Goal: Task Accomplishment & Management: Manage account settings

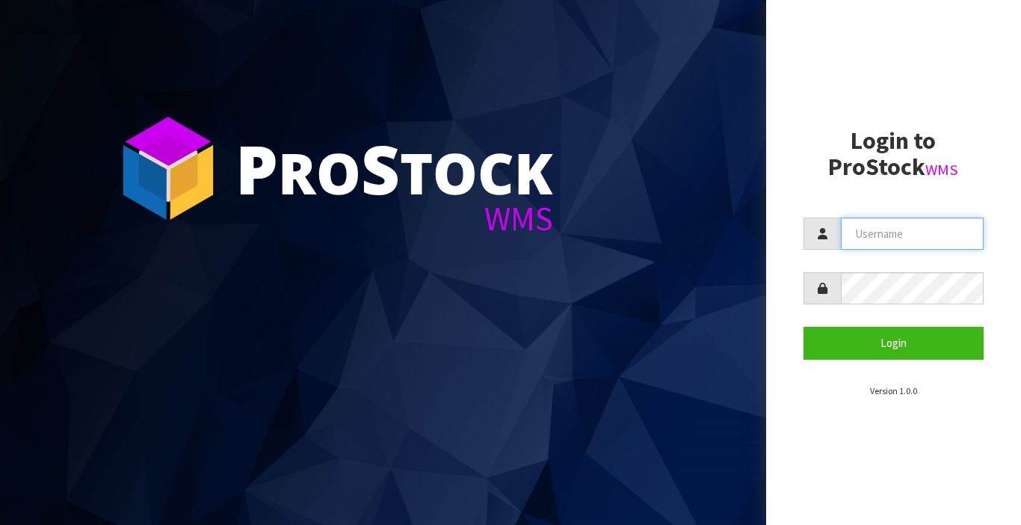
click at [895, 228] on input "text" at bounding box center [913, 233] width 144 height 32
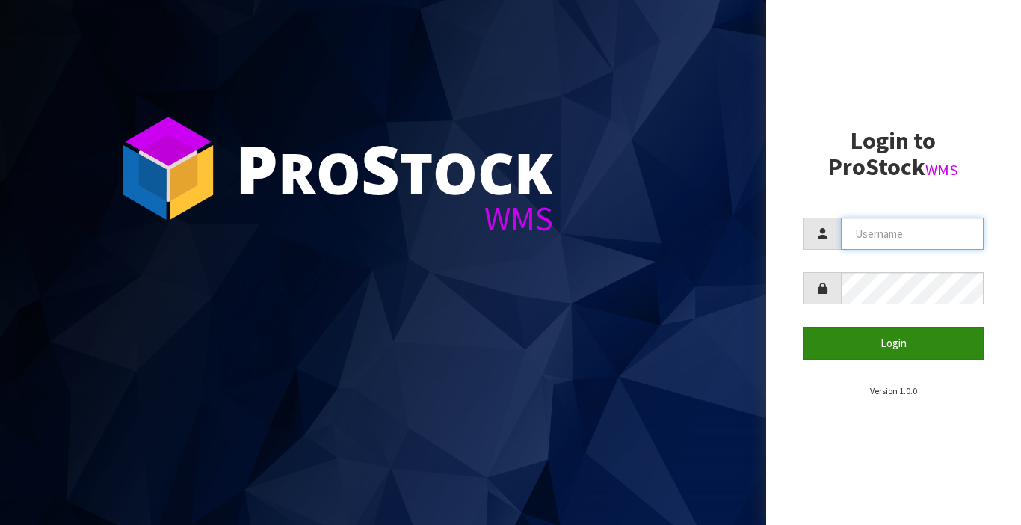
type input "[PERSON_NAME]"
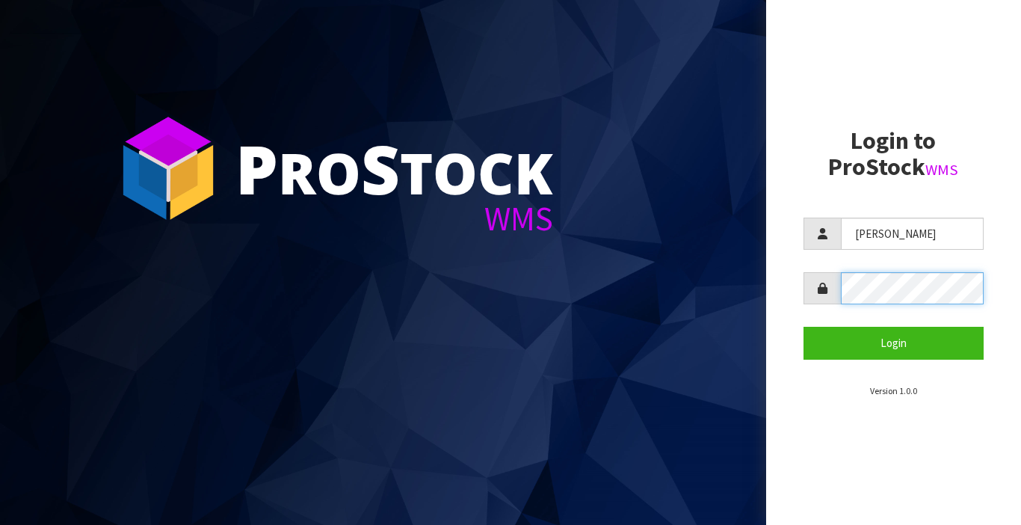
click at [803, 327] on button "Login" at bounding box center [893, 343] width 181 height 32
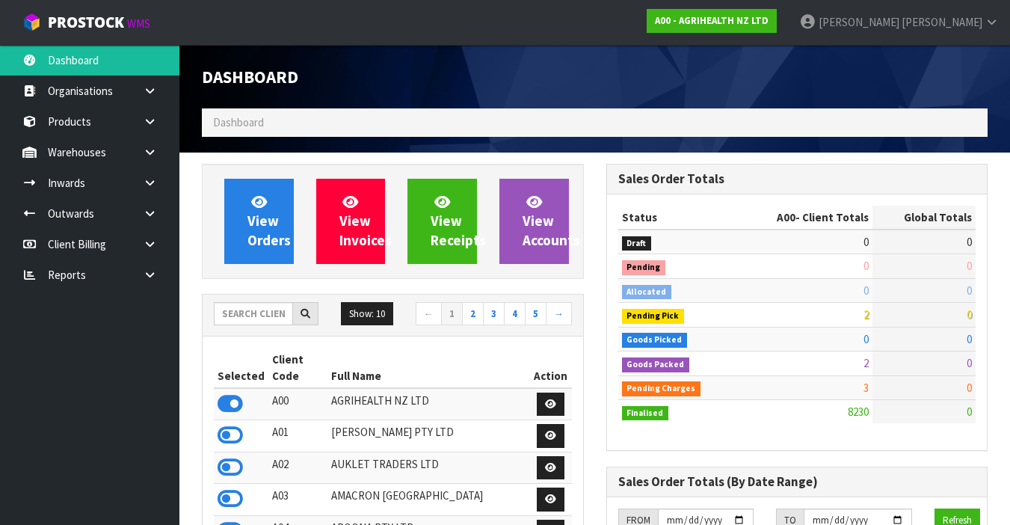
scroll to position [1164, 404]
click at [256, 318] on input "text" at bounding box center [253, 313] width 79 height 23
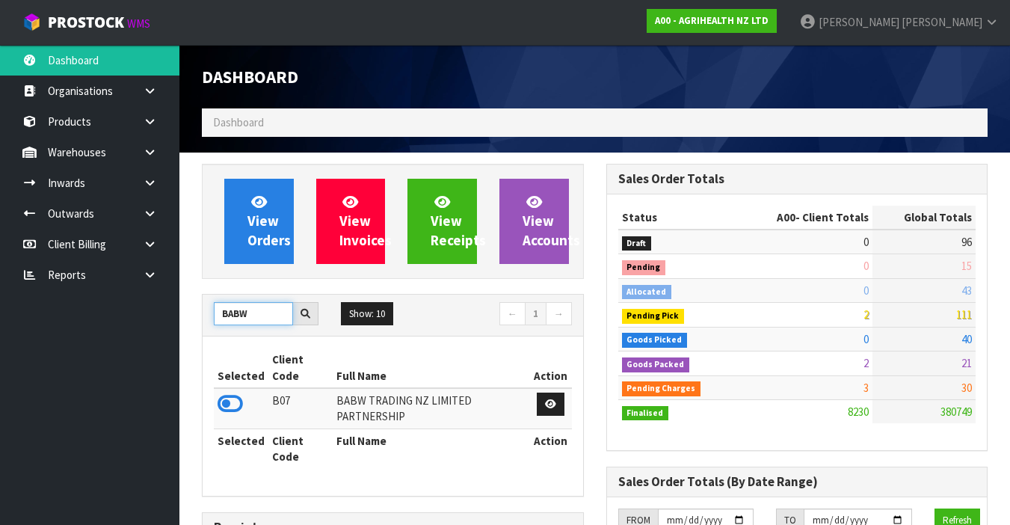
type input "BABW"
click at [234, 399] on icon at bounding box center [229, 403] width 25 height 22
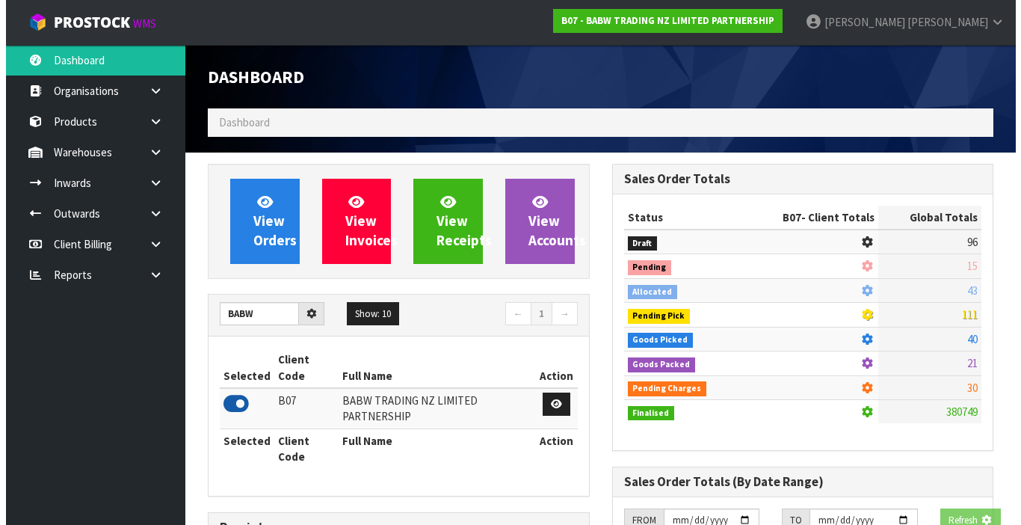
scroll to position [1132, 404]
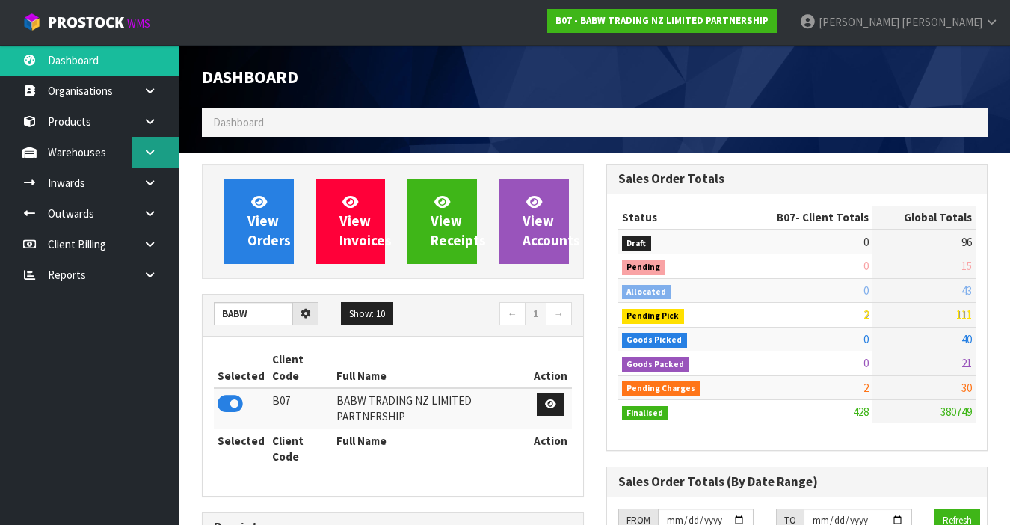
click at [151, 161] on link at bounding box center [156, 152] width 48 height 31
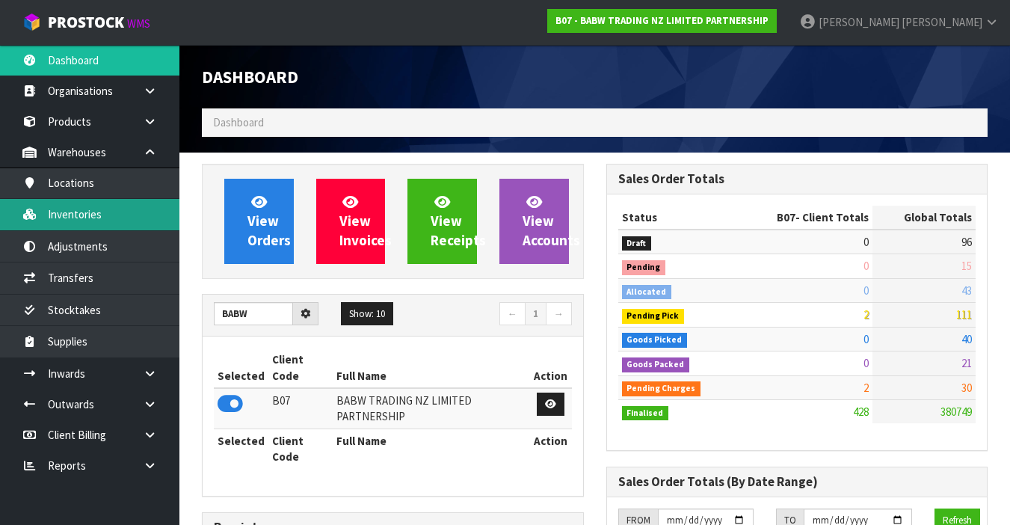
click at [140, 218] on link "Inventories" at bounding box center [89, 214] width 179 height 31
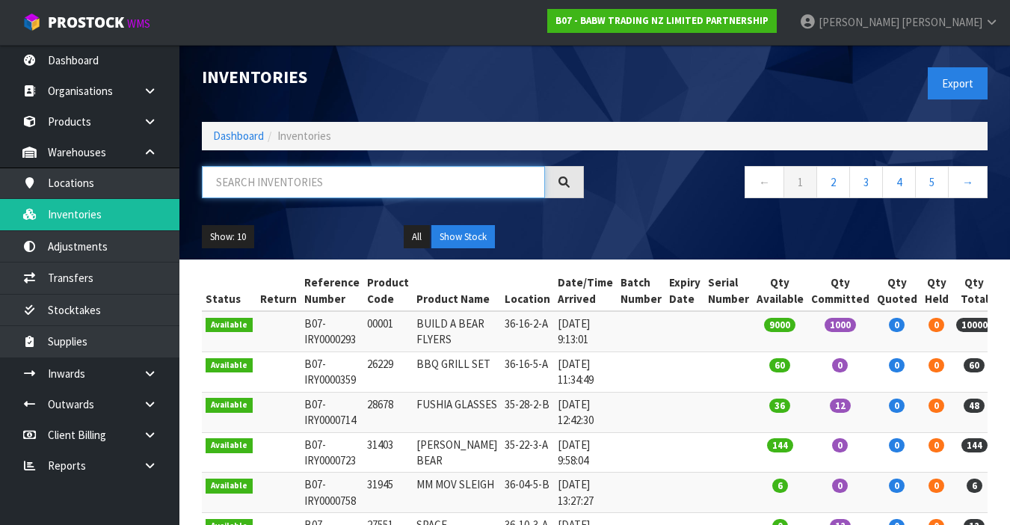
click at [234, 185] on input "text" at bounding box center [373, 182] width 343 height 32
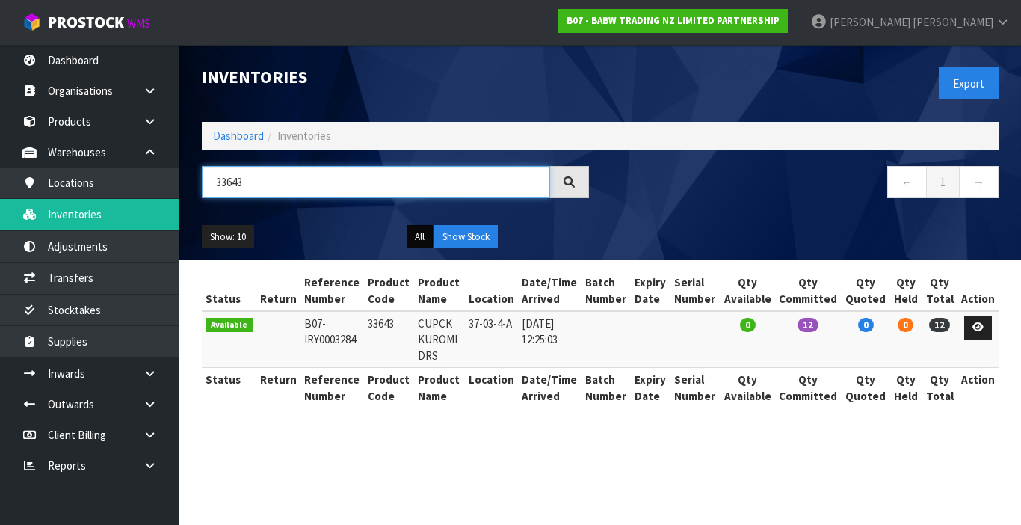
type input "33643"
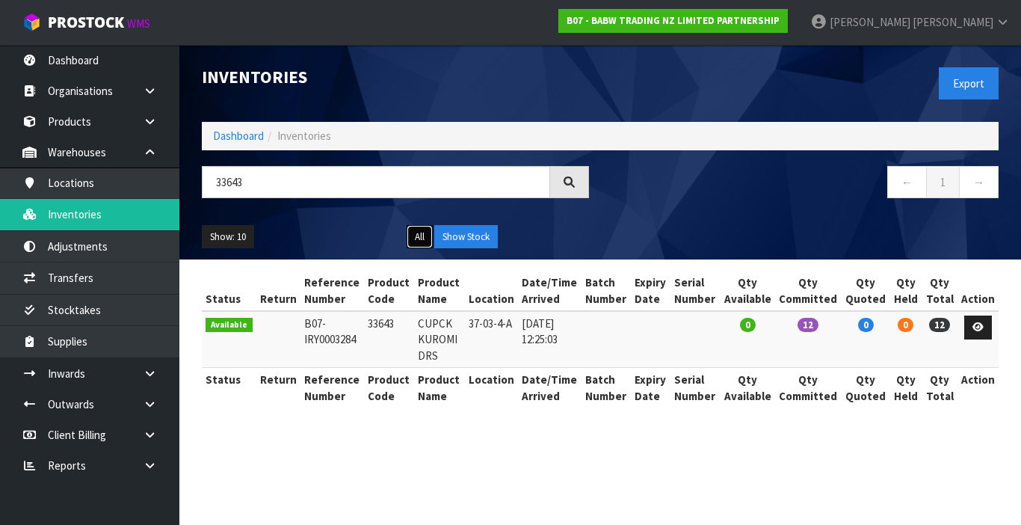
click at [420, 235] on button "All" at bounding box center [420, 237] width 26 height 24
click at [420, 234] on button "All" at bounding box center [420, 237] width 26 height 24
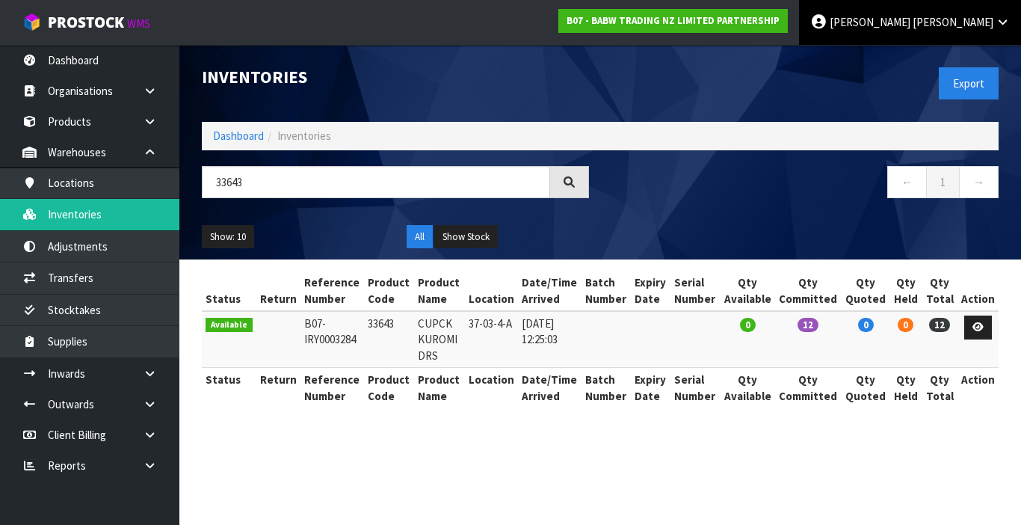
click at [969, 26] on span "[PERSON_NAME]" at bounding box center [953, 22] width 81 height 14
click at [960, 55] on link "Logout" at bounding box center [961, 59] width 118 height 20
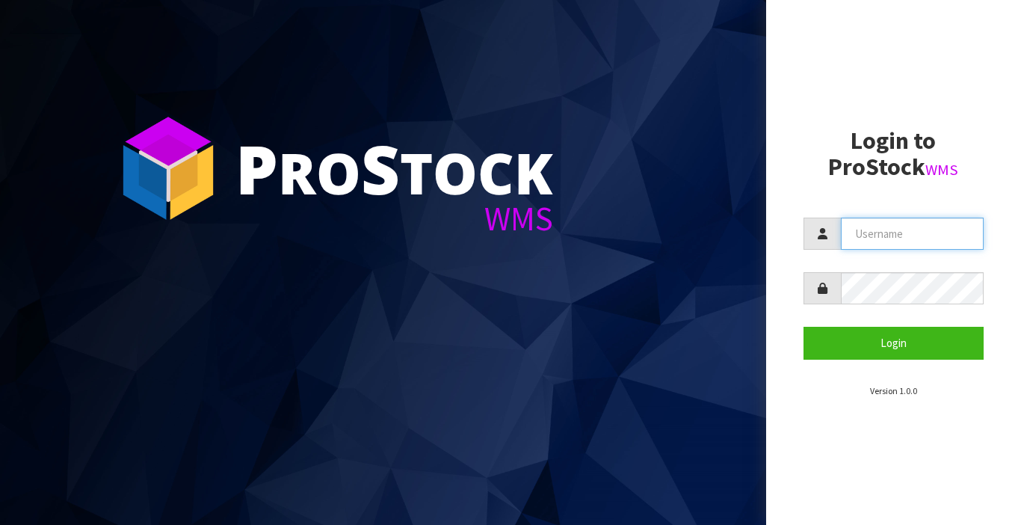
click at [876, 239] on input "text" at bounding box center [913, 233] width 144 height 32
type input "[PERSON_NAME]"
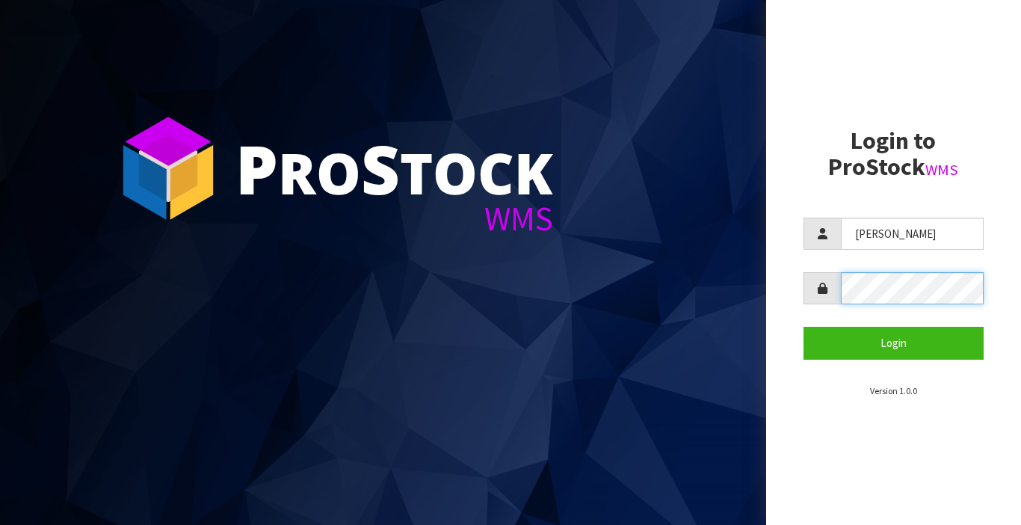
click at [803, 327] on button "Login" at bounding box center [893, 343] width 181 height 32
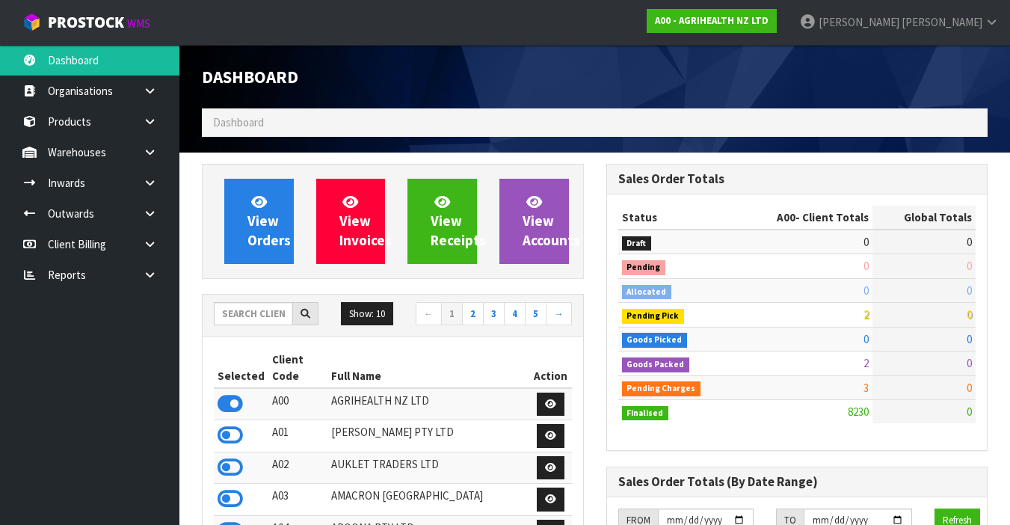
scroll to position [1164, 404]
click at [247, 313] on input "text" at bounding box center [253, 313] width 79 height 23
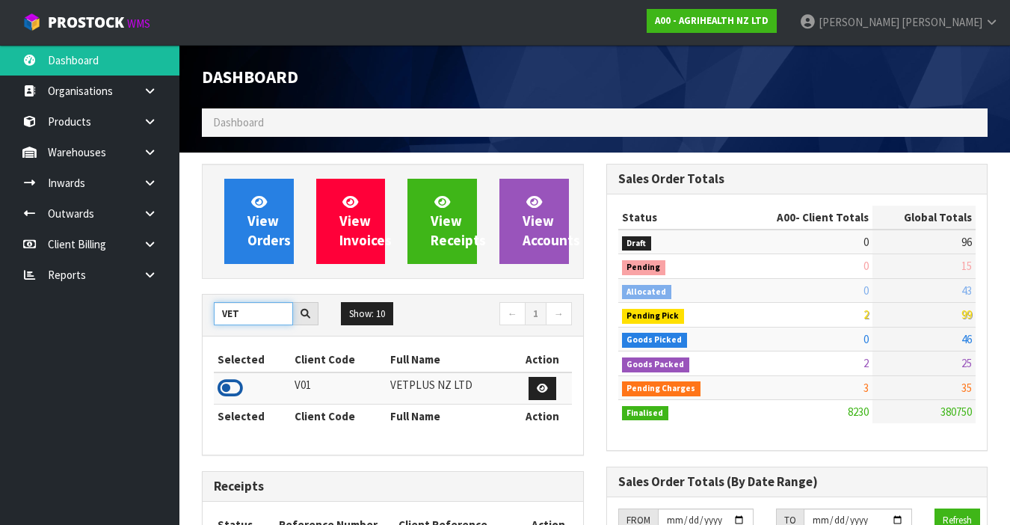
type input "VET"
click at [223, 382] on icon at bounding box center [229, 388] width 25 height 22
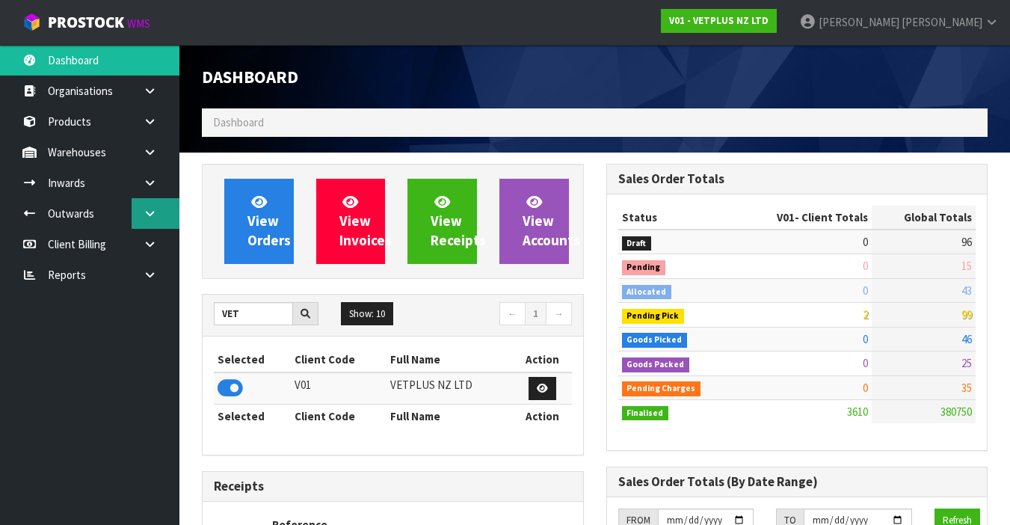
click at [159, 220] on link at bounding box center [156, 213] width 48 height 31
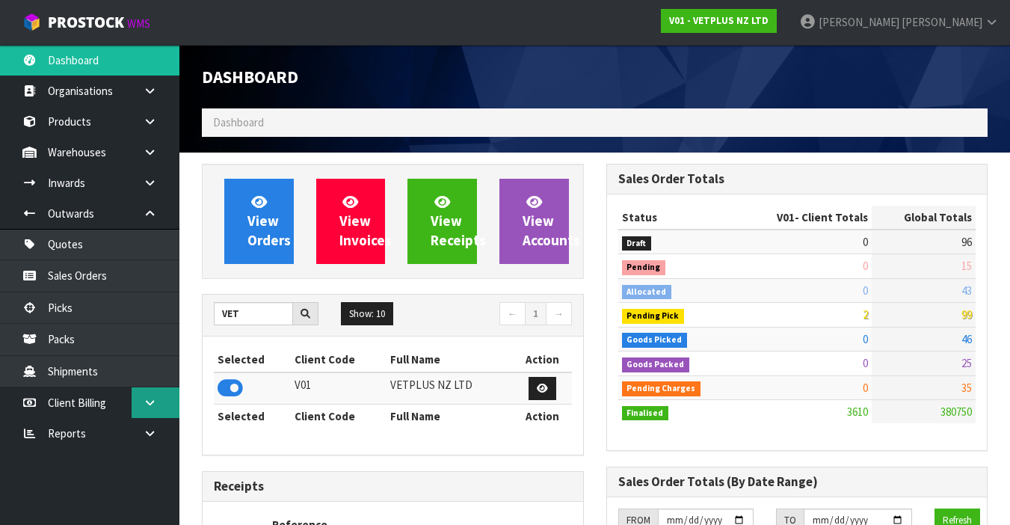
click at [144, 407] on icon at bounding box center [150, 402] width 14 height 11
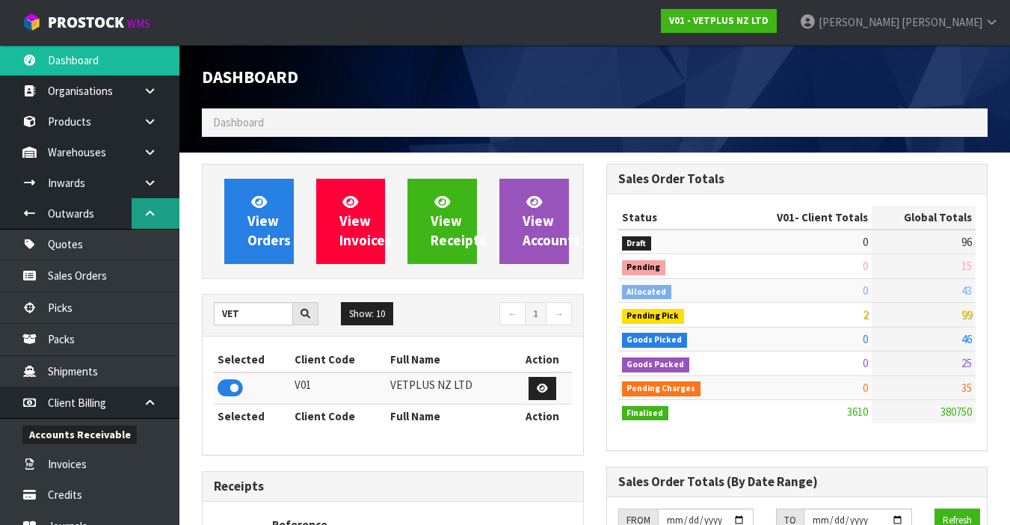
click at [153, 205] on link at bounding box center [156, 213] width 48 height 31
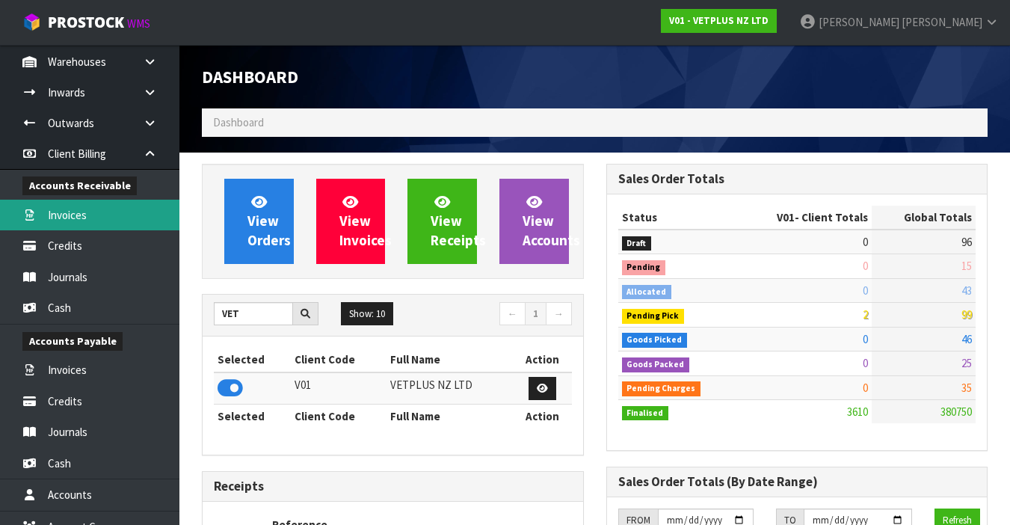
scroll to position [86, 0]
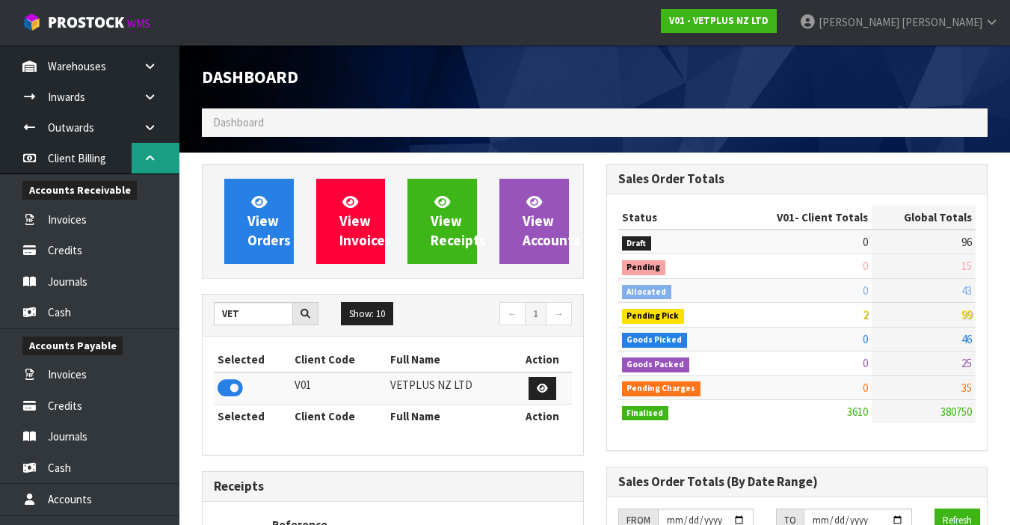
click at [148, 153] on icon at bounding box center [150, 157] width 14 height 11
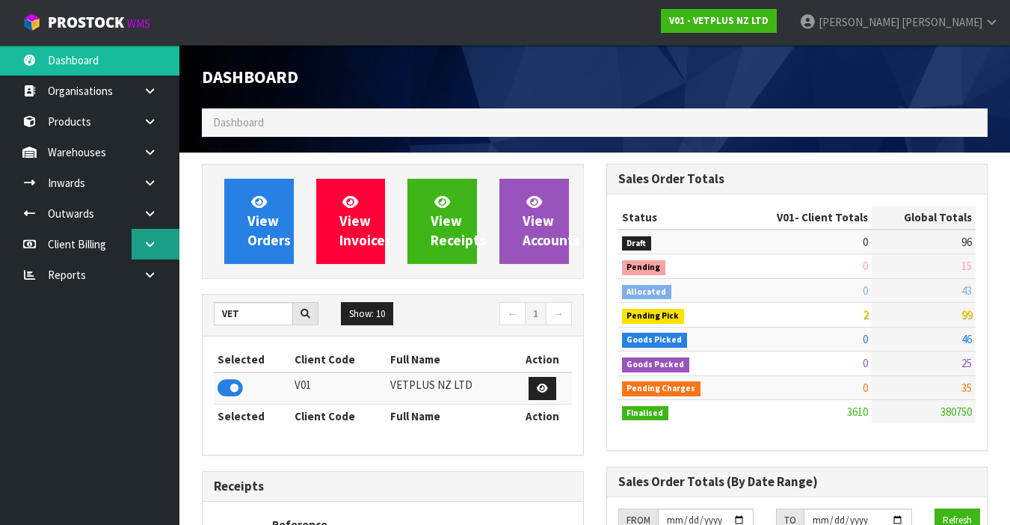
scroll to position [0, 0]
click at [138, 277] on link at bounding box center [156, 274] width 48 height 31
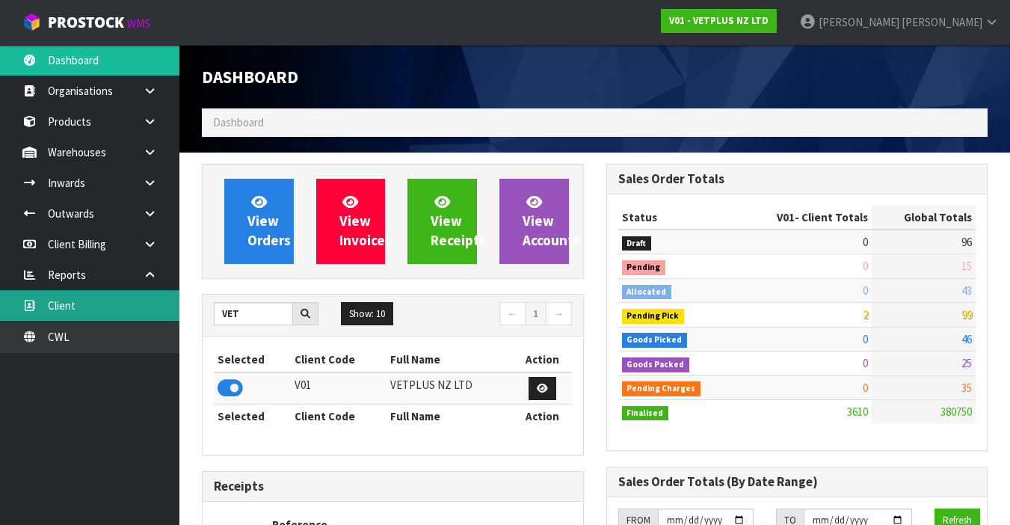
click at [122, 302] on link "Client" at bounding box center [89, 305] width 179 height 31
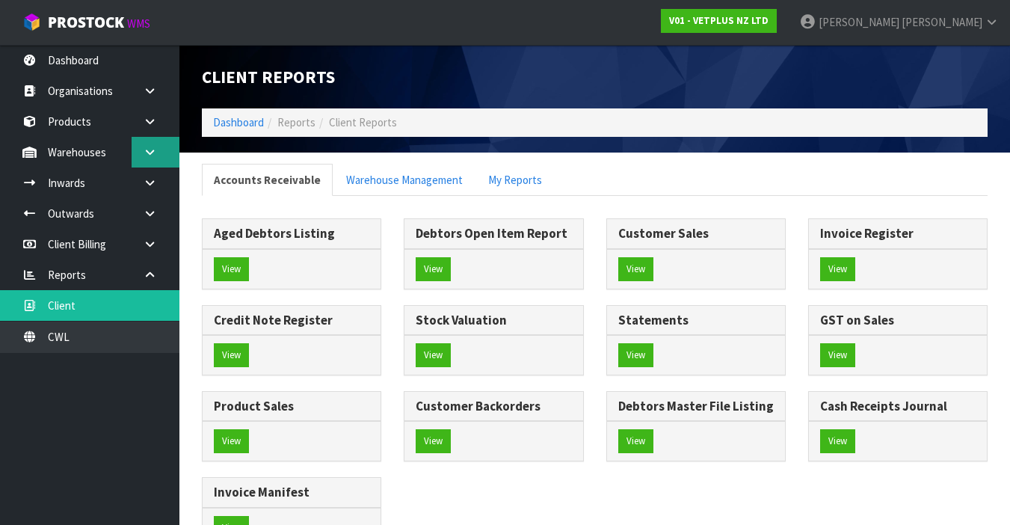
click at [141, 145] on link at bounding box center [156, 152] width 48 height 31
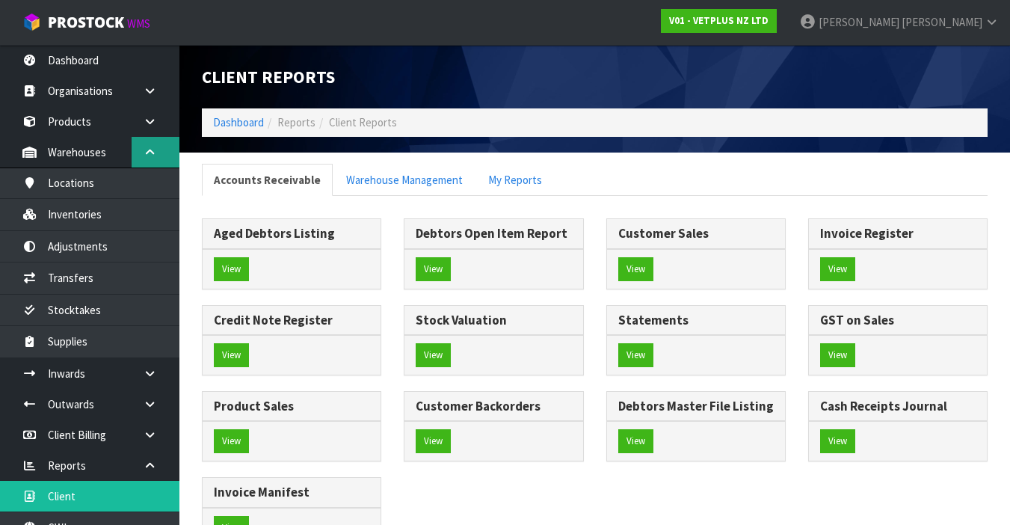
click at [141, 145] on link at bounding box center [156, 152] width 48 height 31
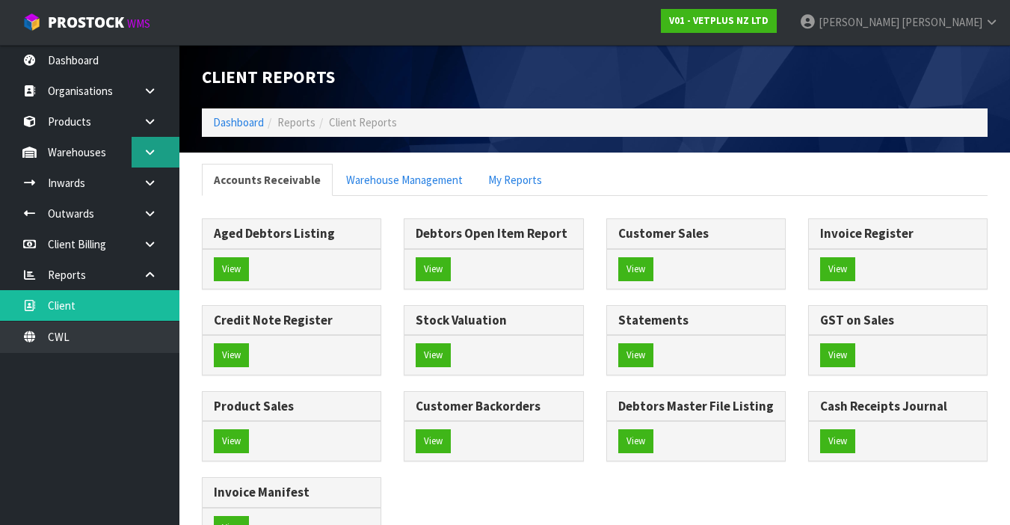
click at [141, 145] on link at bounding box center [156, 152] width 48 height 31
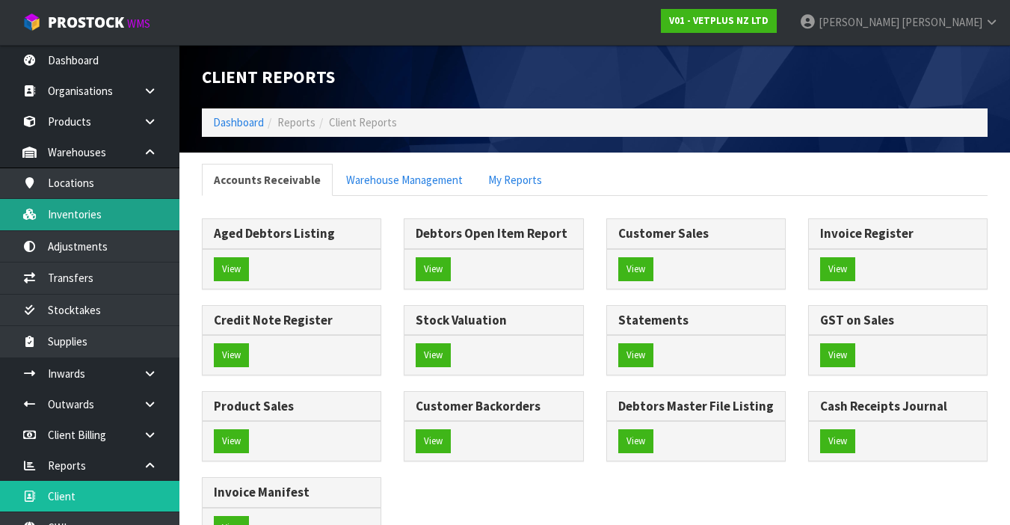
click at [90, 222] on link "Inventories" at bounding box center [89, 214] width 179 height 31
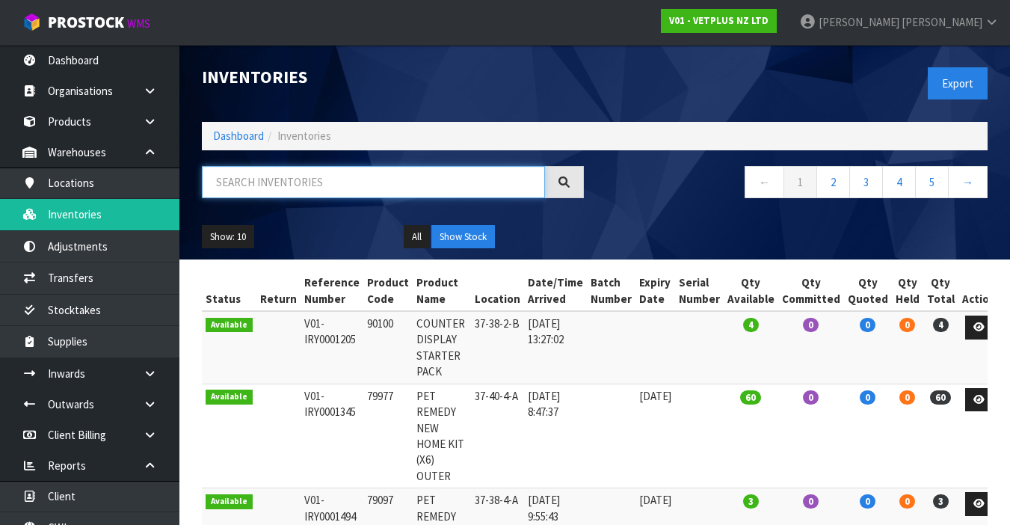
click at [235, 189] on input "text" at bounding box center [373, 182] width 343 height 32
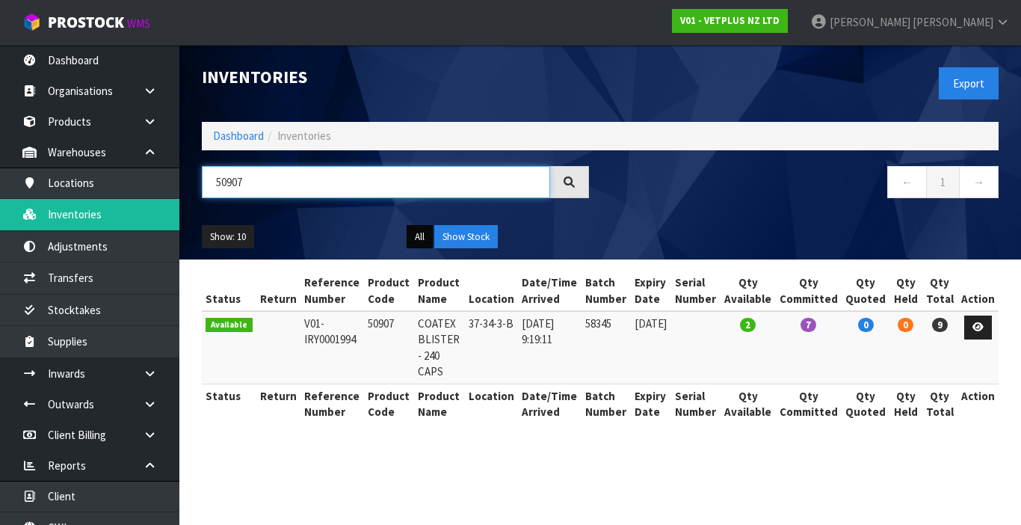
type input "50907"
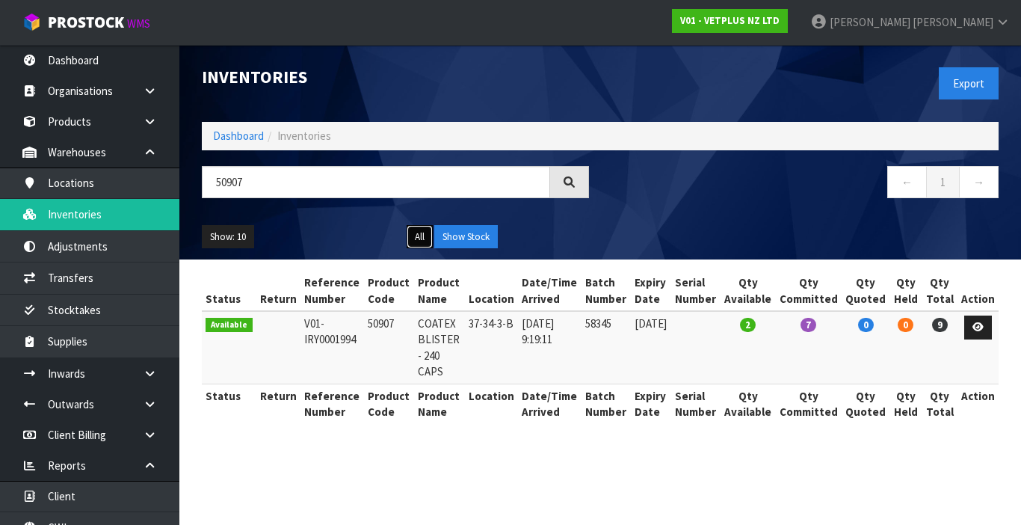
click at [415, 237] on button "All" at bounding box center [420, 237] width 26 height 24
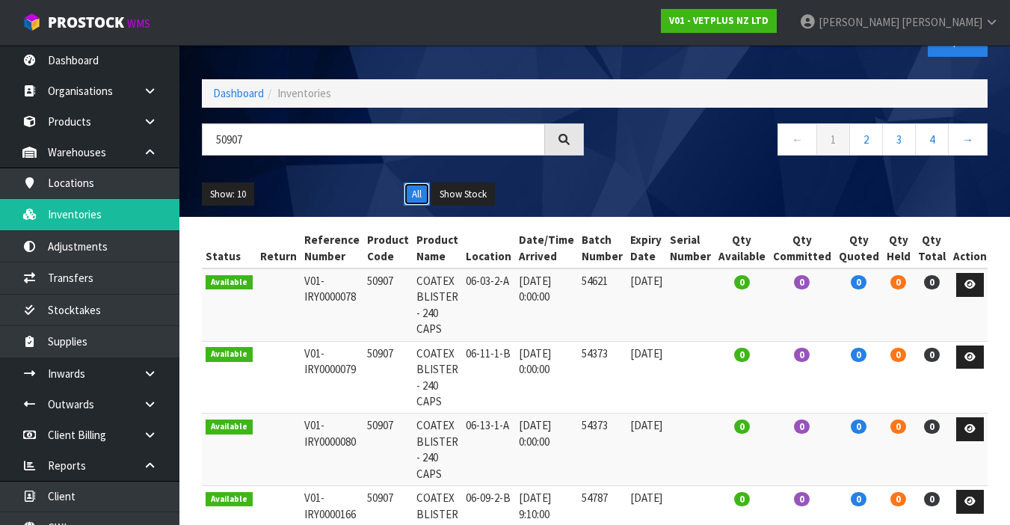
scroll to position [36, 0]
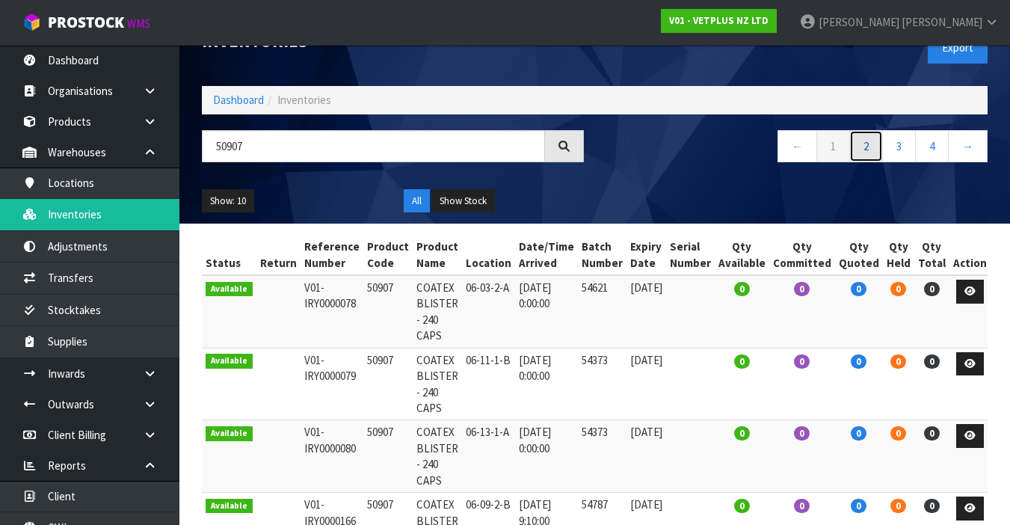
click at [863, 161] on link "2" at bounding box center [866, 146] width 34 height 32
click at [422, 203] on button "All" at bounding box center [417, 201] width 26 height 24
click at [451, 200] on button "Show Stock" at bounding box center [463, 201] width 64 height 24
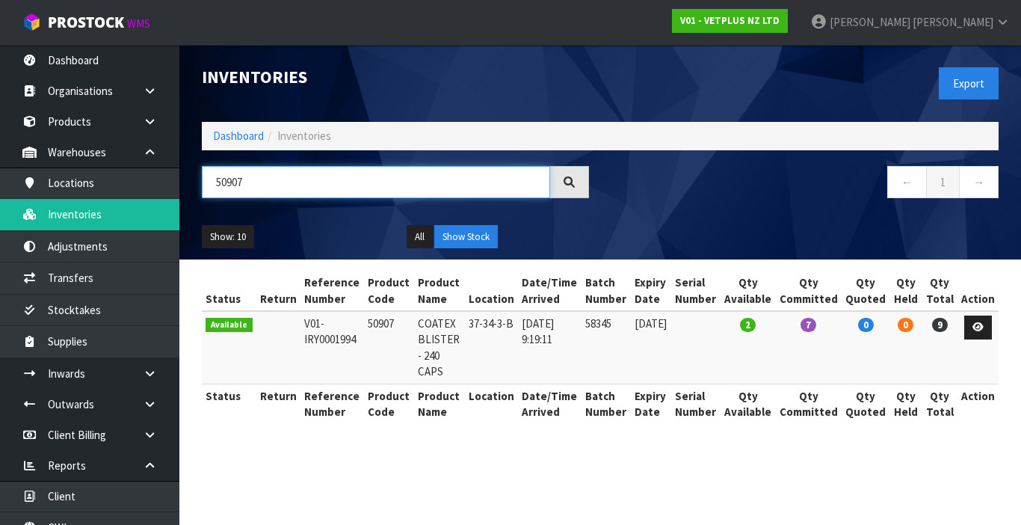
click at [241, 182] on input "50907" at bounding box center [376, 182] width 348 height 32
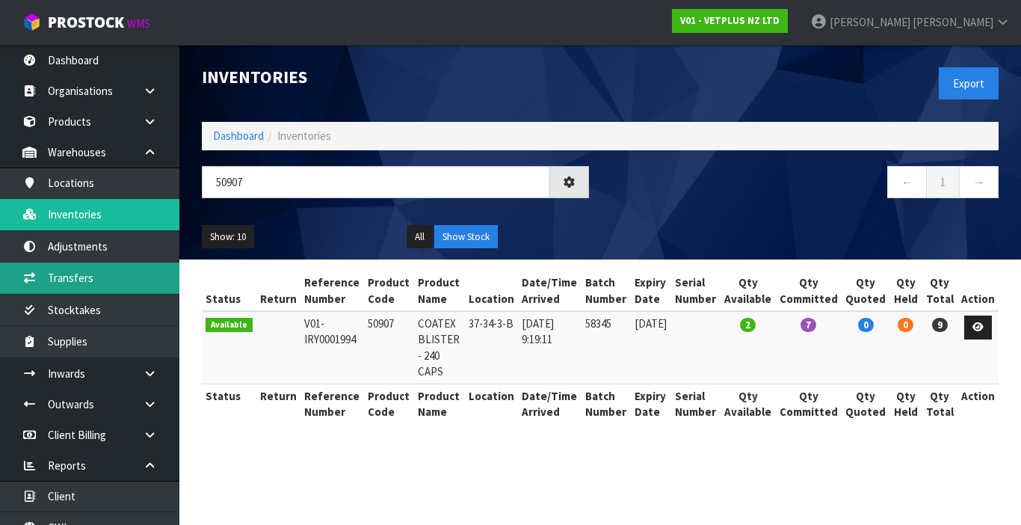
click at [106, 284] on link "Transfers" at bounding box center [89, 277] width 179 height 31
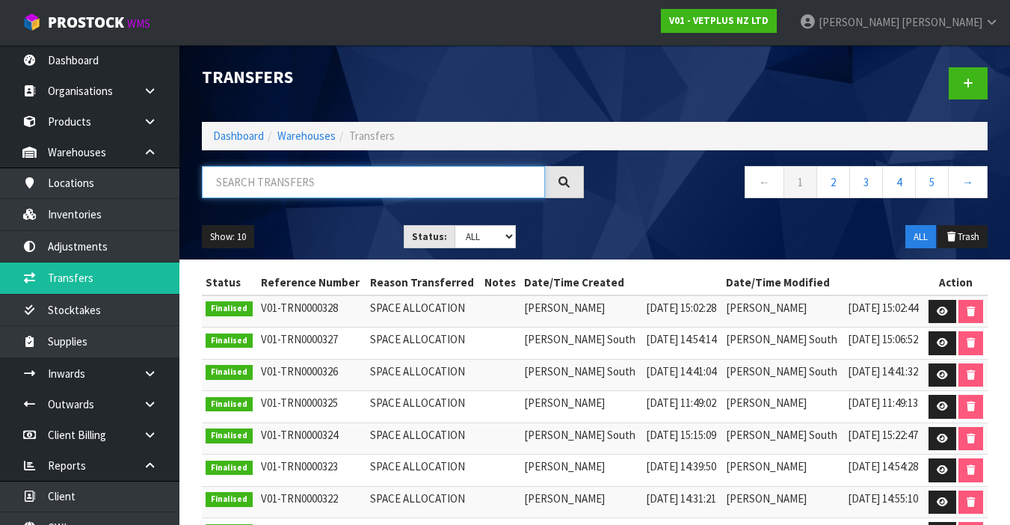
click at [273, 182] on input "text" at bounding box center [373, 182] width 343 height 32
paste input "50907"
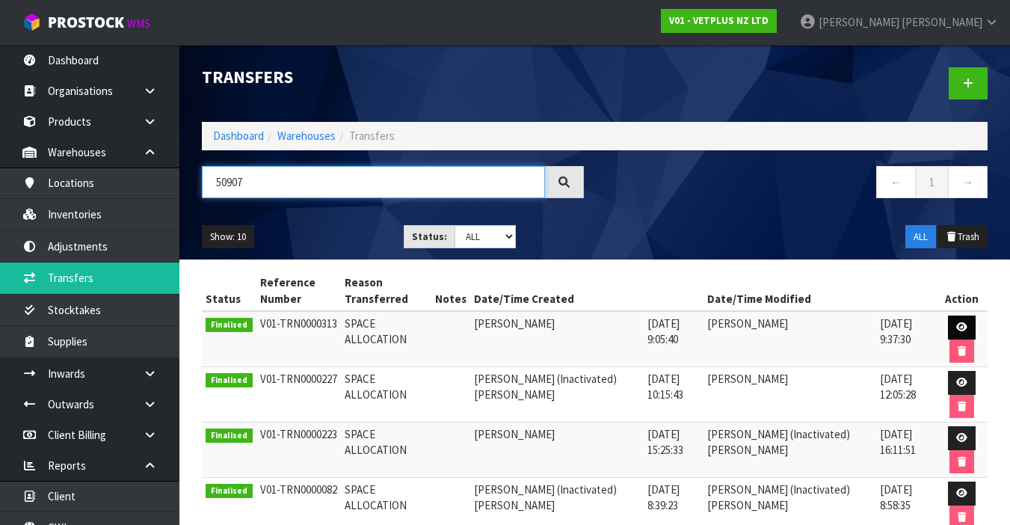
type input "50907"
click at [956, 327] on icon at bounding box center [961, 327] width 11 height 10
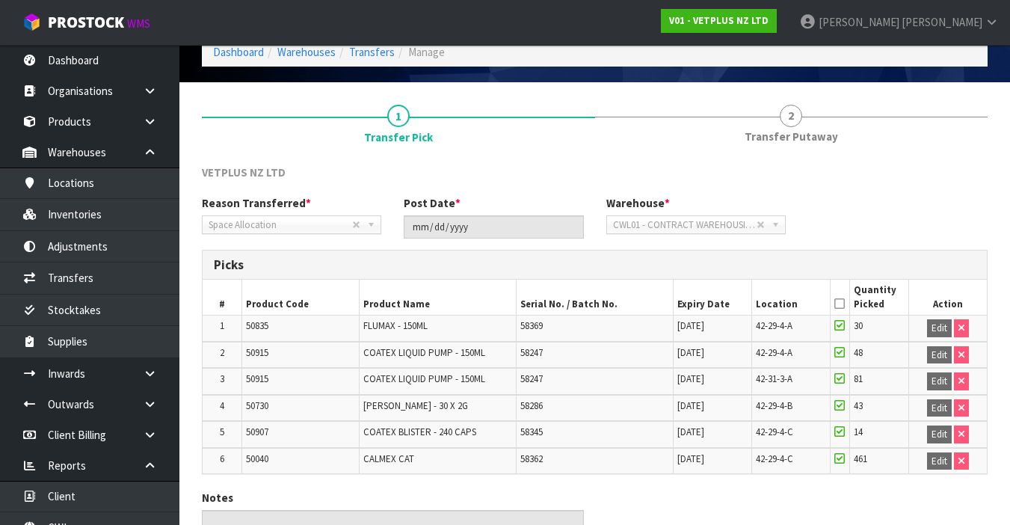
scroll to position [70, 0]
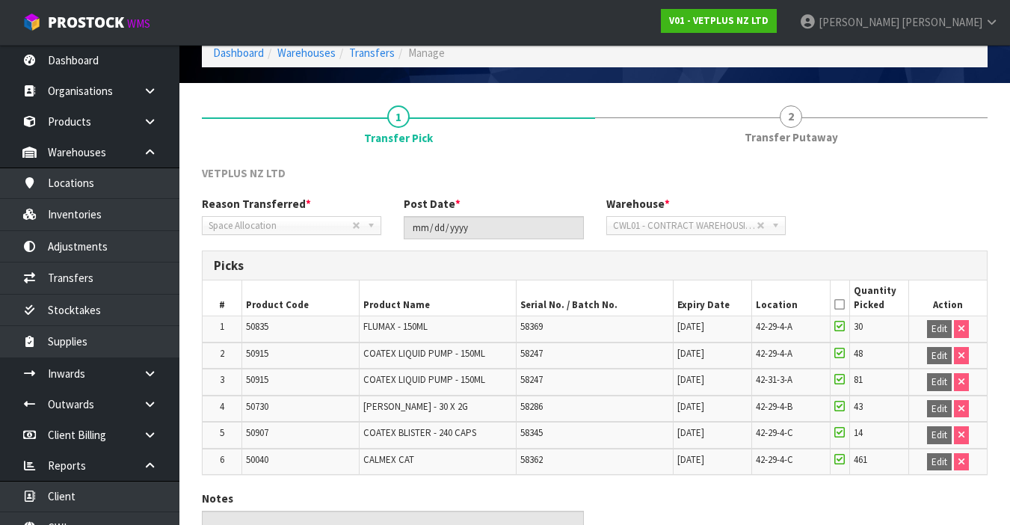
click at [268, 431] on span "50907" at bounding box center [257, 432] width 22 height 13
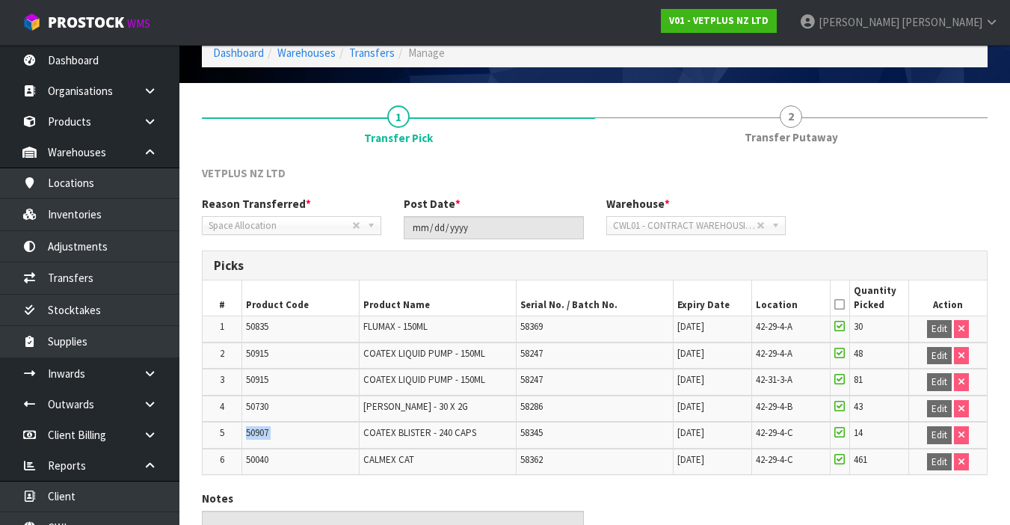
click at [268, 431] on span "50907" at bounding box center [257, 432] width 22 height 13
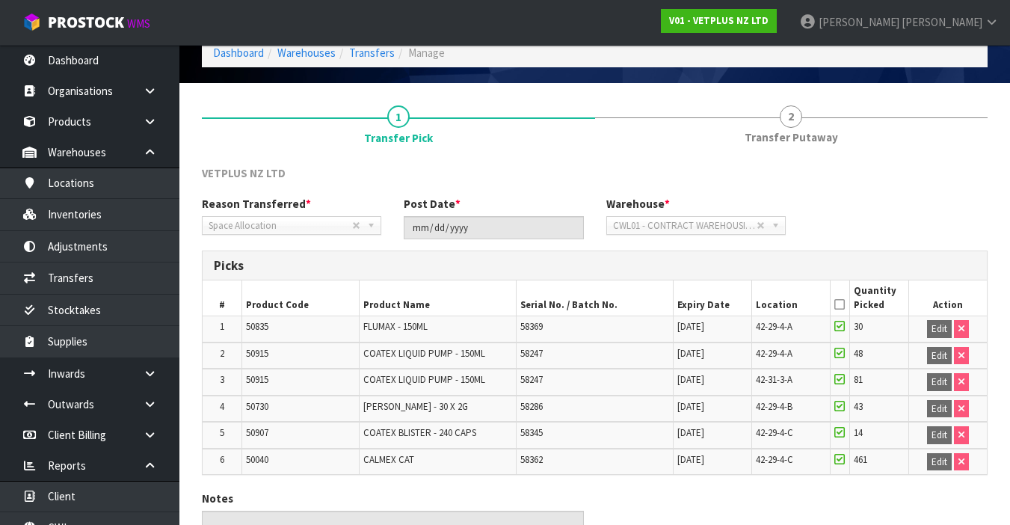
click at [268, 431] on span "50907" at bounding box center [257, 432] width 22 height 13
copy tr "50907"
click at [144, 408] on icon at bounding box center [150, 403] width 14 height 11
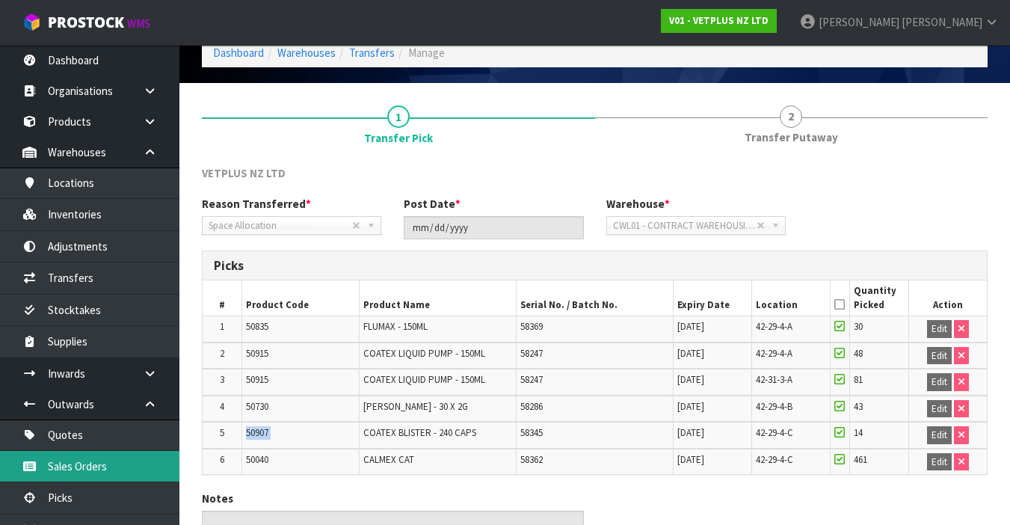
click at [109, 460] on link "Sales Orders" at bounding box center [89, 466] width 179 height 31
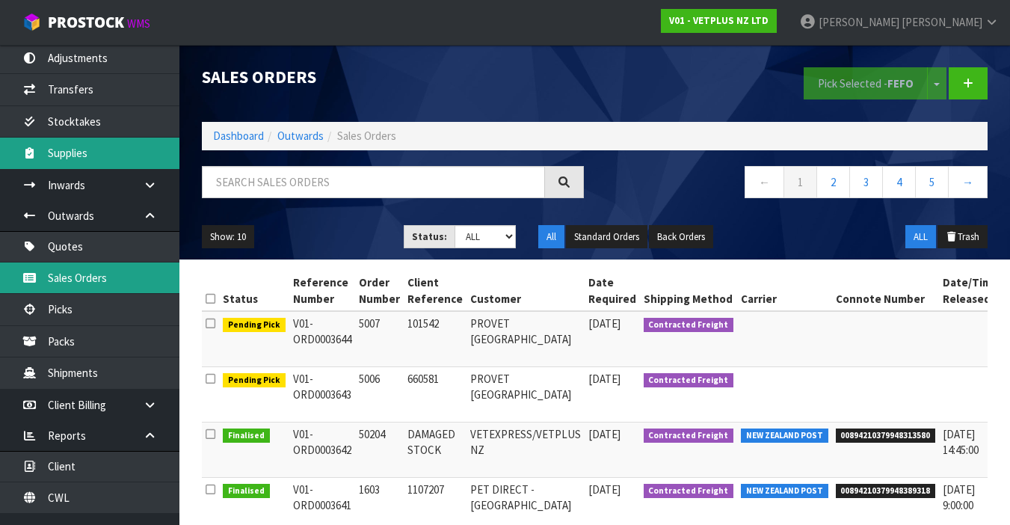
scroll to position [192, 0]
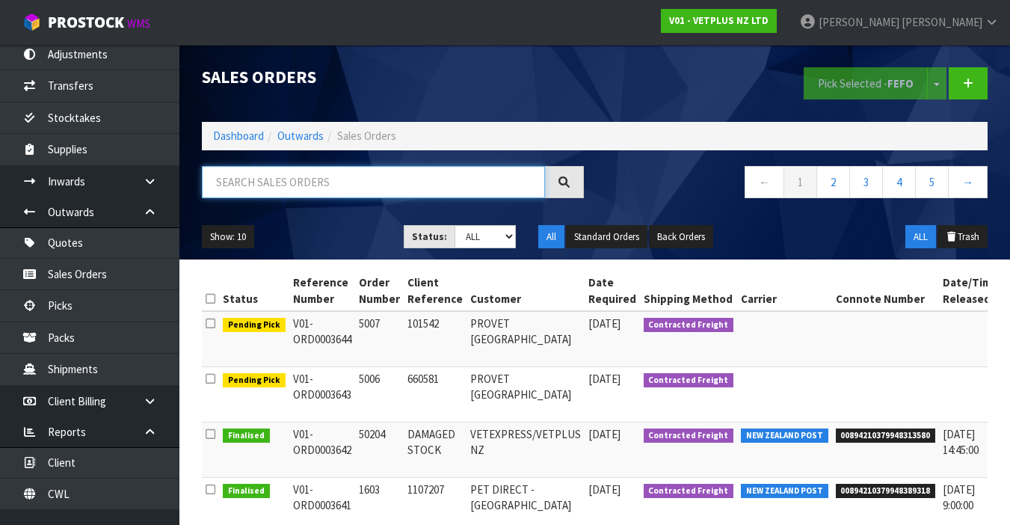
click at [301, 181] on input "text" at bounding box center [373, 182] width 343 height 32
paste input "50907"
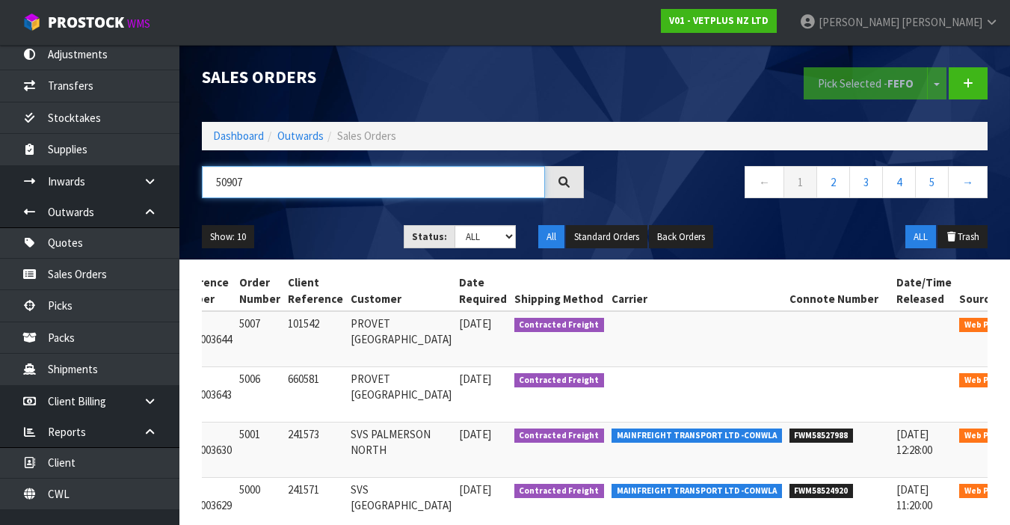
scroll to position [0, 130]
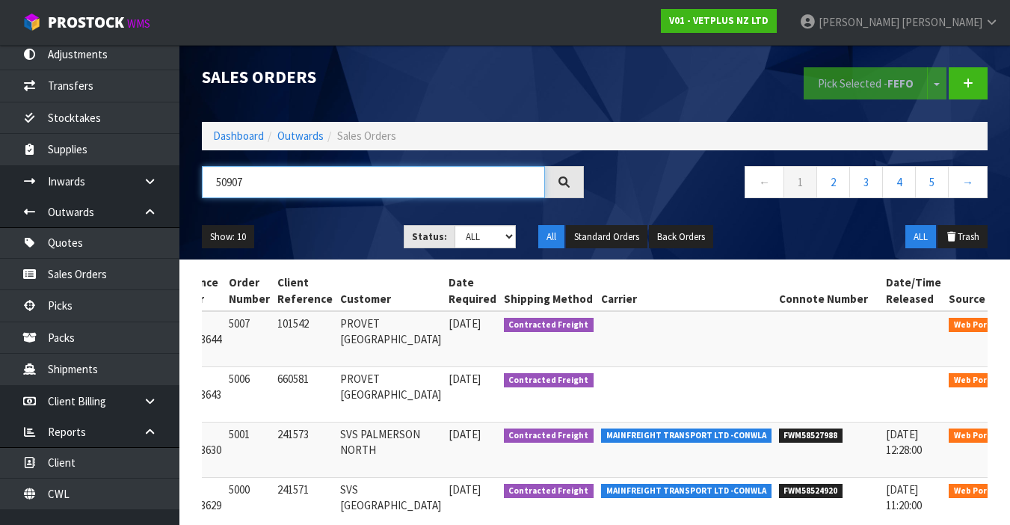
type input "50907"
click at [1020, 324] on icon at bounding box center [1027, 327] width 11 height 10
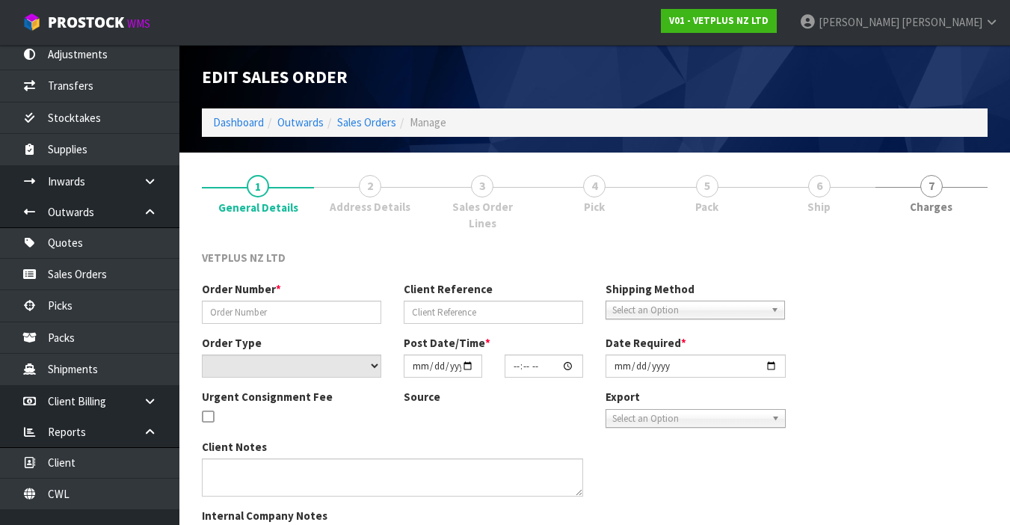
type input "5007"
type input "101542"
select select "number:0"
type input "2025-09-10"
type input "14:41:00.000"
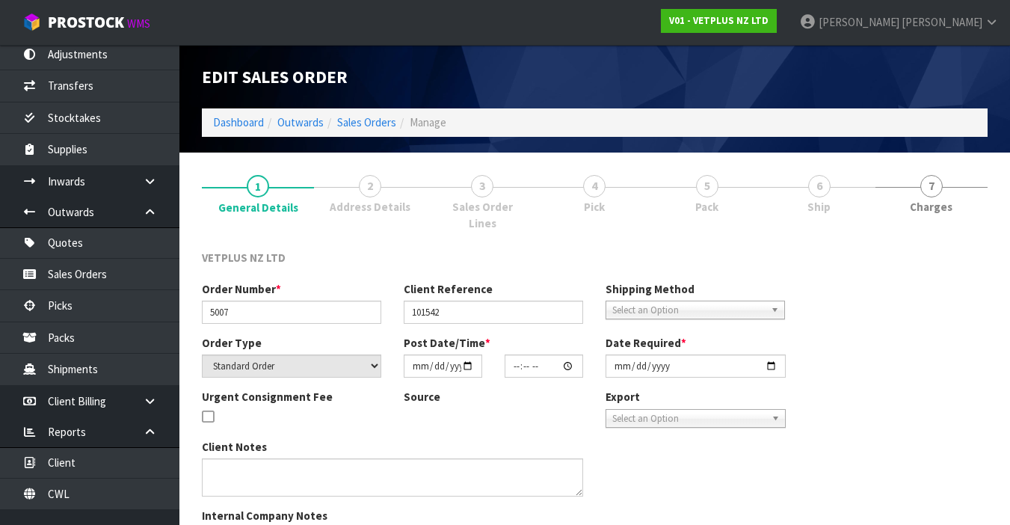
type input "2025-09-11"
type textarea "BACK ORDERS: 50107 AKTIVAIT MED & LGE BREED CAPS 60 X 16 50840 COMPLIVIT 150G X…"
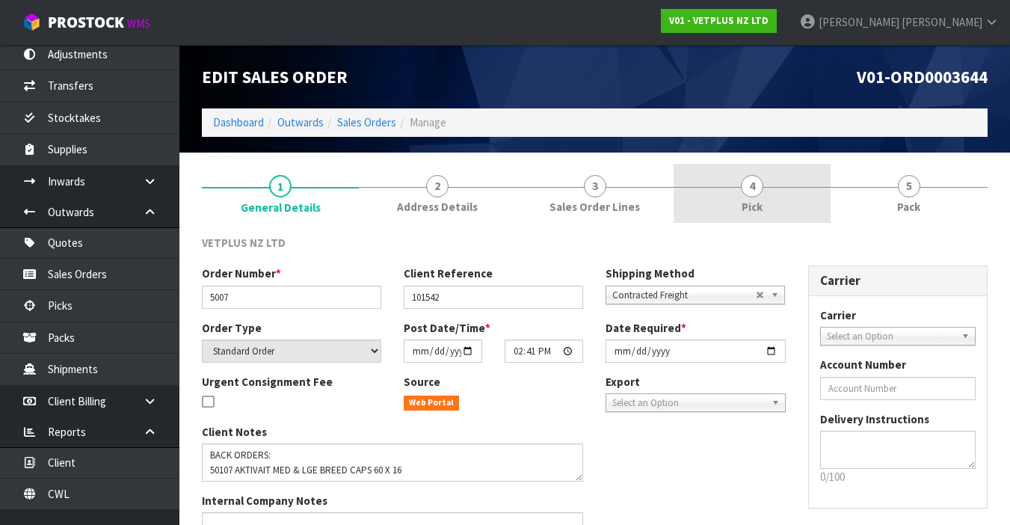
click at [749, 197] on link "4 Pick" at bounding box center [751, 193] width 157 height 59
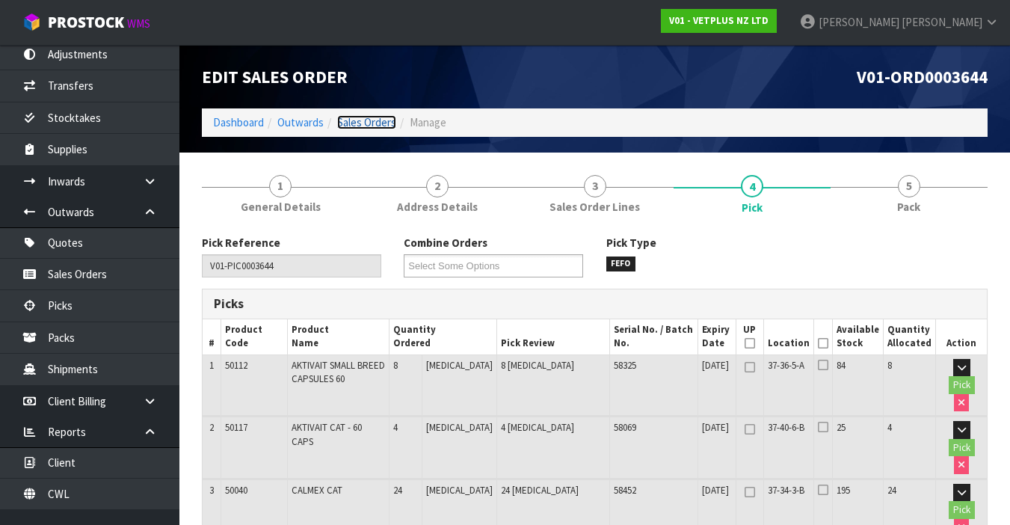
click at [368, 123] on link "Sales Orders" at bounding box center [366, 122] width 59 height 14
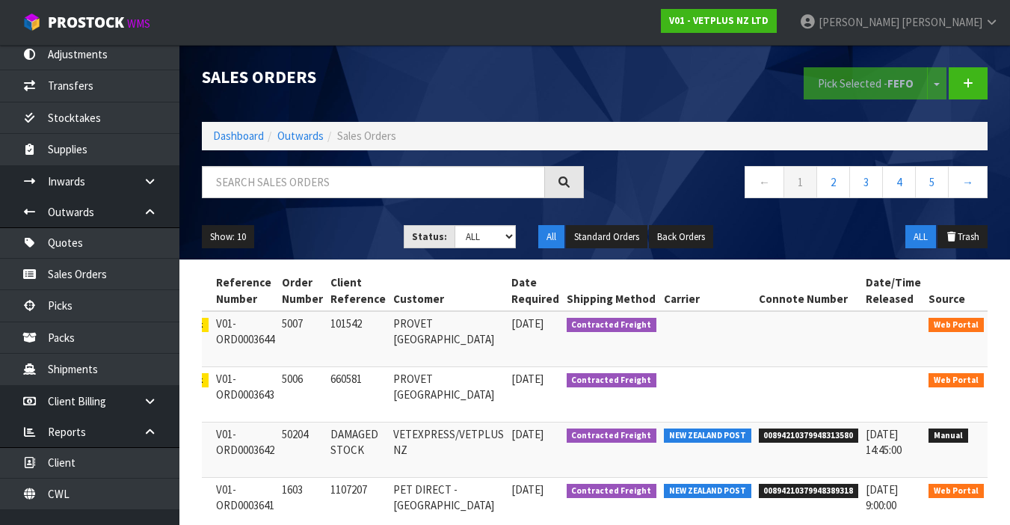
scroll to position [0, 84]
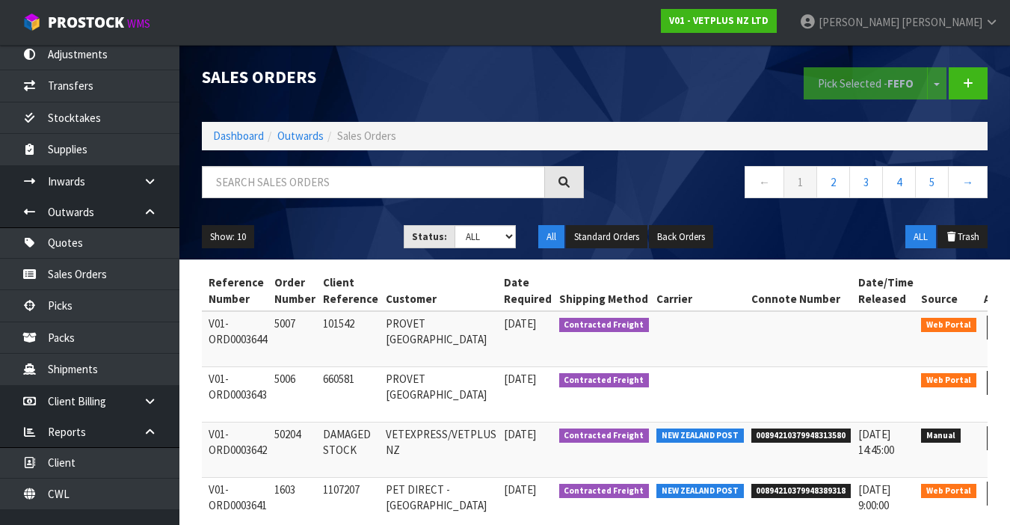
click at [995, 378] on icon at bounding box center [1000, 382] width 11 height 10
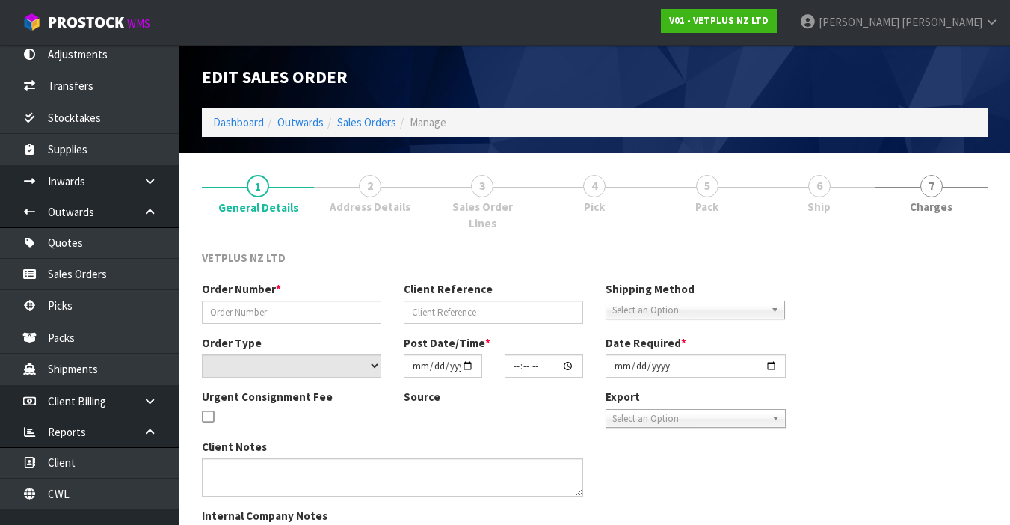
type input "5006"
type input "660581"
select select "number:0"
type input "2025-09-10"
type input "14:25:00.000"
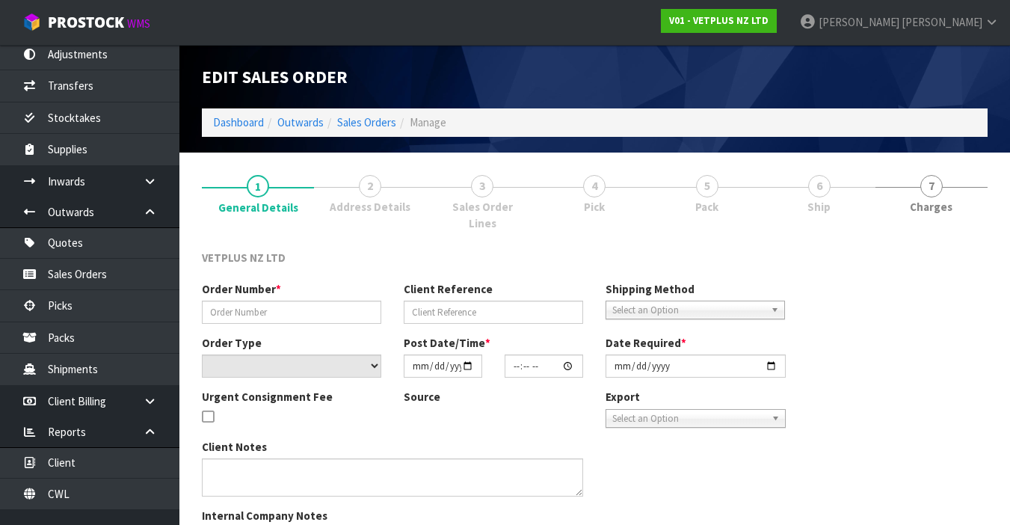
type input "2025-09-11"
type textarea "BACK ORDER: 50107 AKTIVAIT MED & LGE BREED CAPS 60 X 20 50840 COMPLIVIT 150G X …"
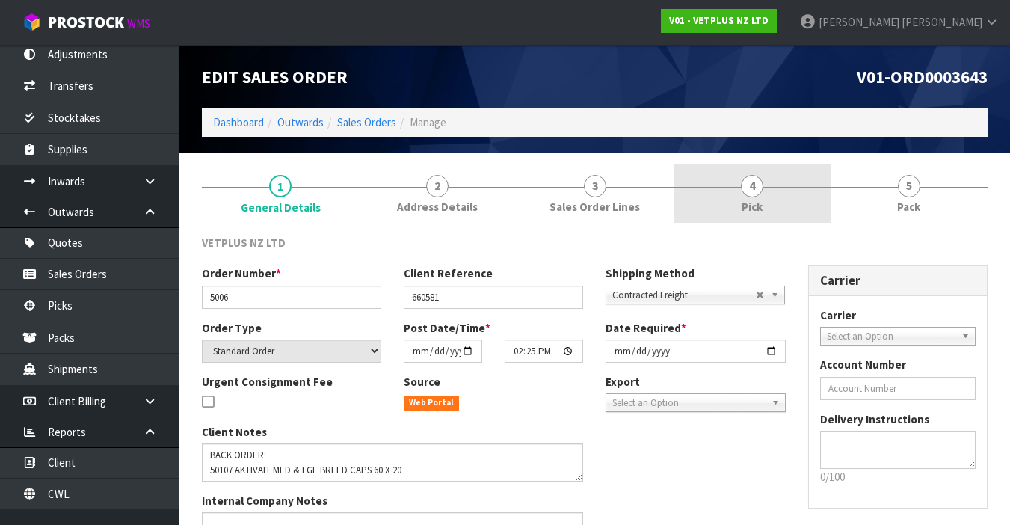
click at [752, 170] on link "4 Pick" at bounding box center [751, 193] width 157 height 59
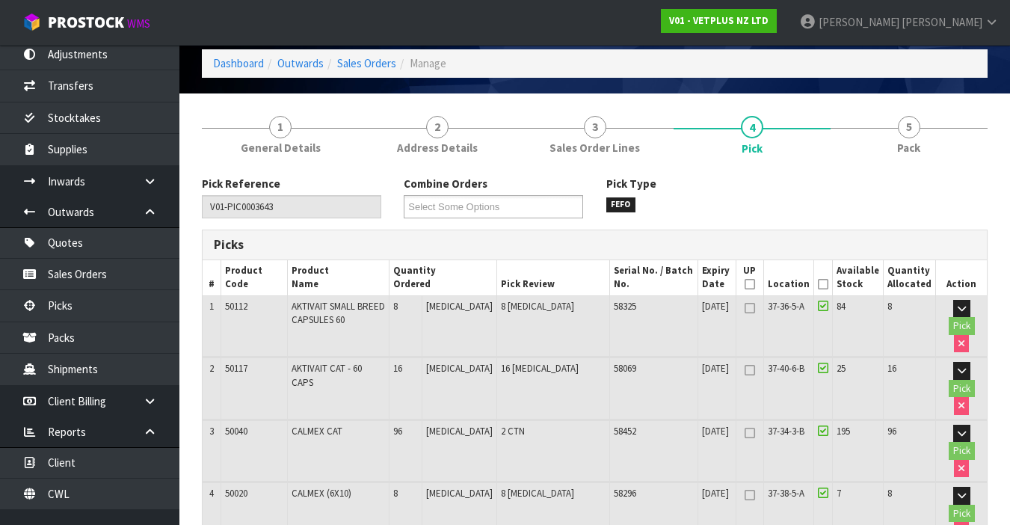
scroll to position [24, 0]
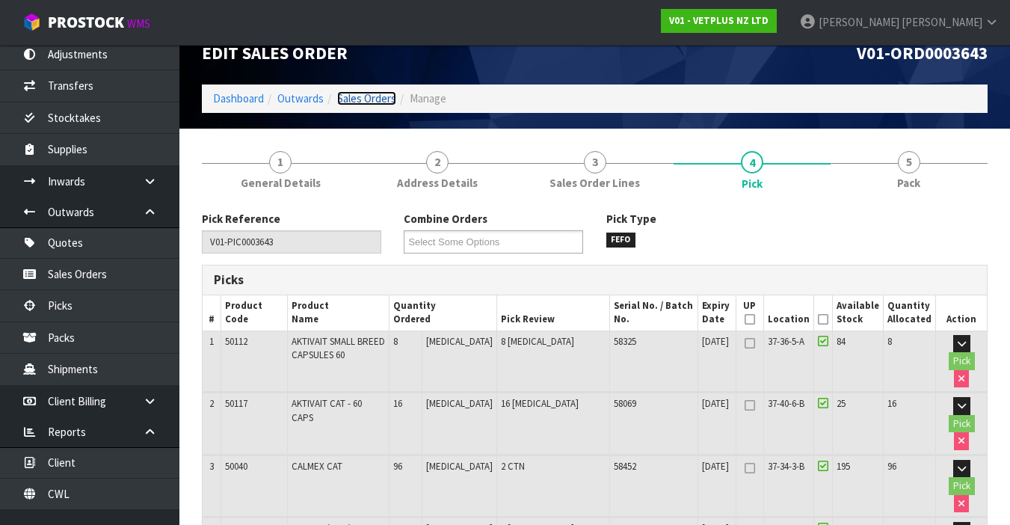
click at [365, 102] on link "Sales Orders" at bounding box center [366, 98] width 59 height 14
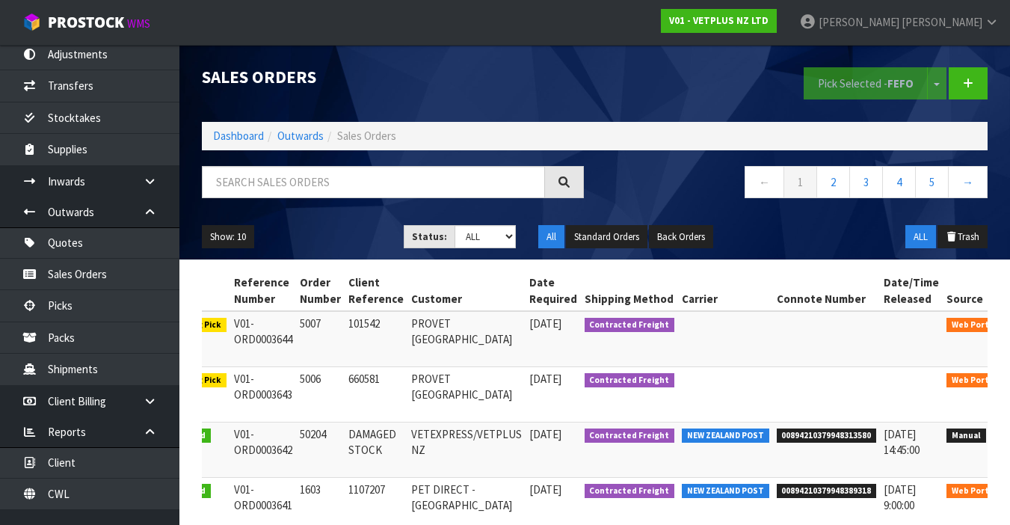
scroll to position [0, 84]
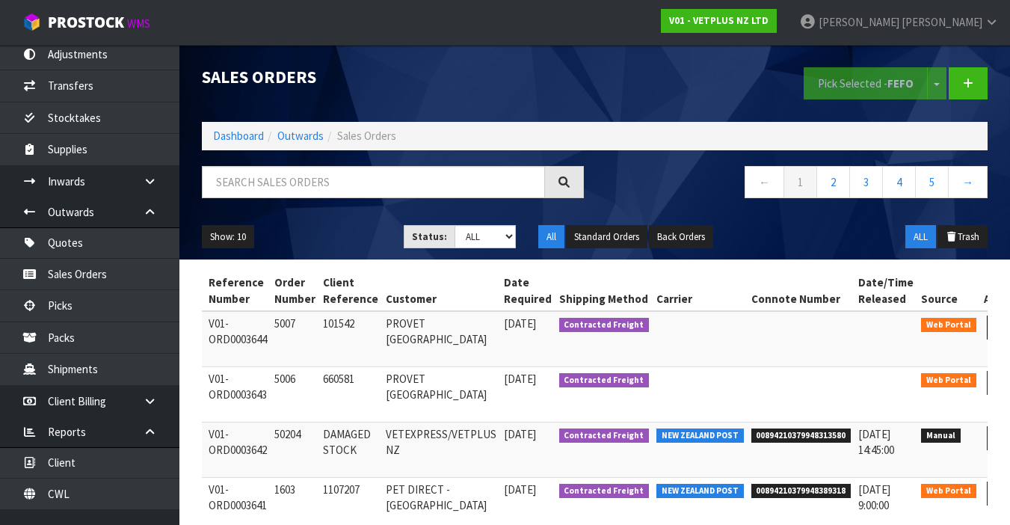
click at [995, 323] on icon at bounding box center [1000, 327] width 11 height 10
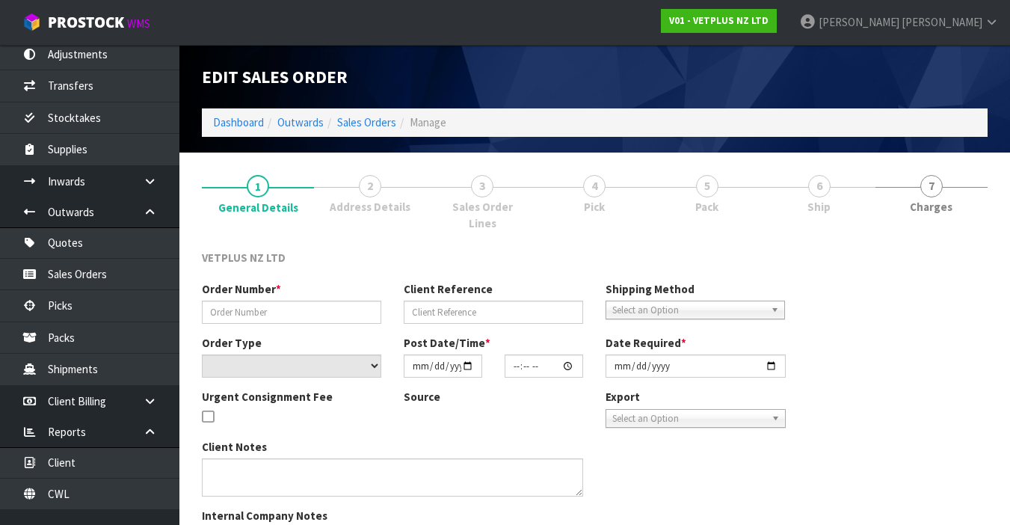
type input "5007"
type input "101542"
select select "number:0"
type input "2025-09-10"
type input "14:41:00.000"
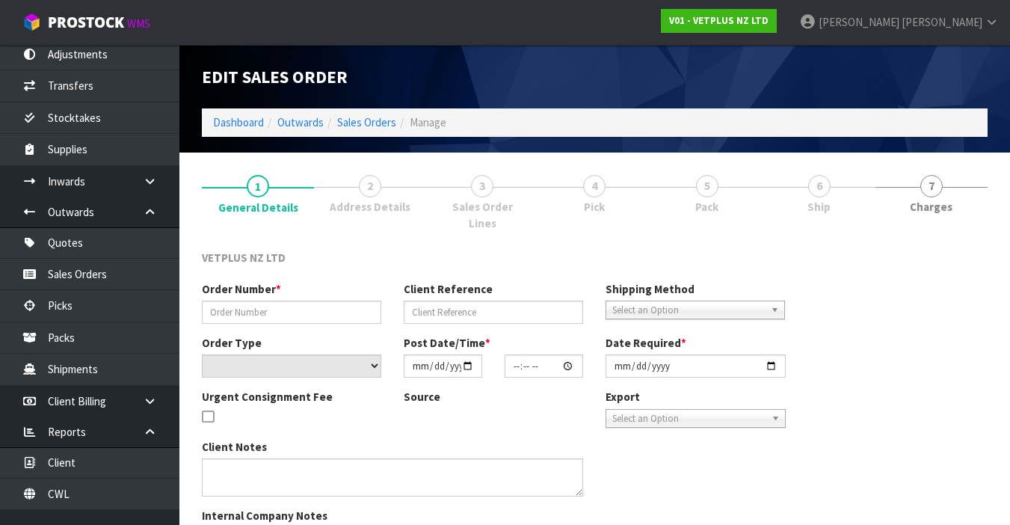
type input "2025-09-11"
type textarea "BACK ORDERS: 50107 AKTIVAIT MED & LGE BREED CAPS 60 X 16 50840 COMPLIVIT 150G X…"
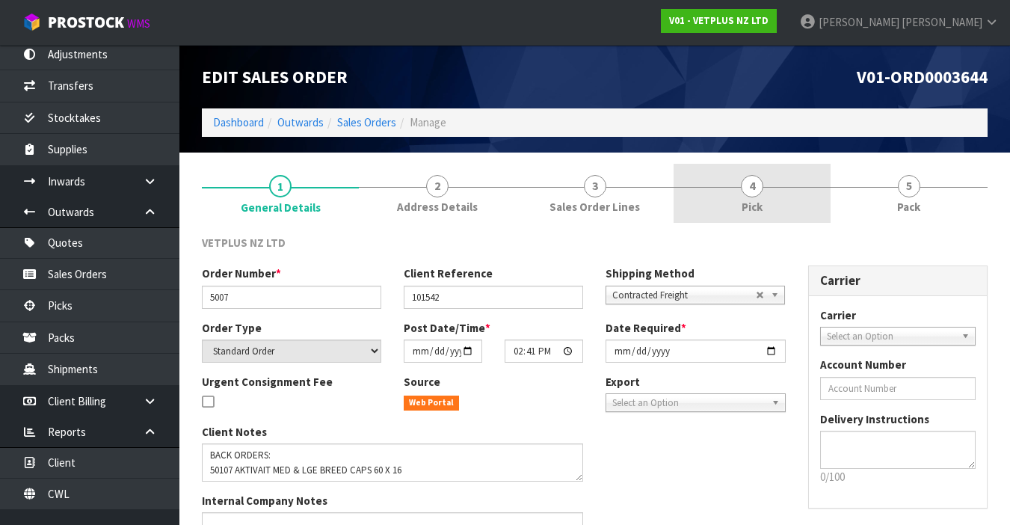
click at [774, 199] on link "4 Pick" at bounding box center [751, 193] width 157 height 59
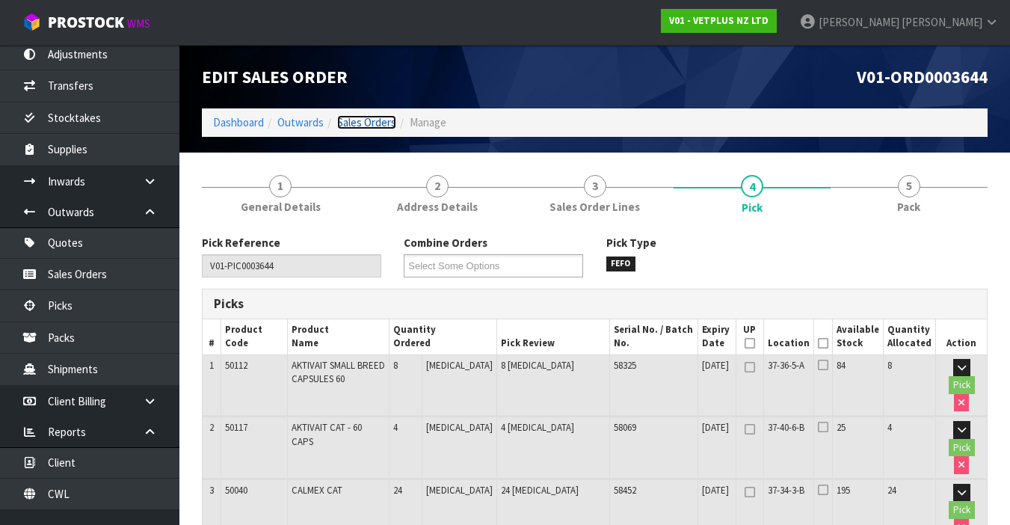
click at [360, 124] on link "Sales Orders" at bounding box center [366, 122] width 59 height 14
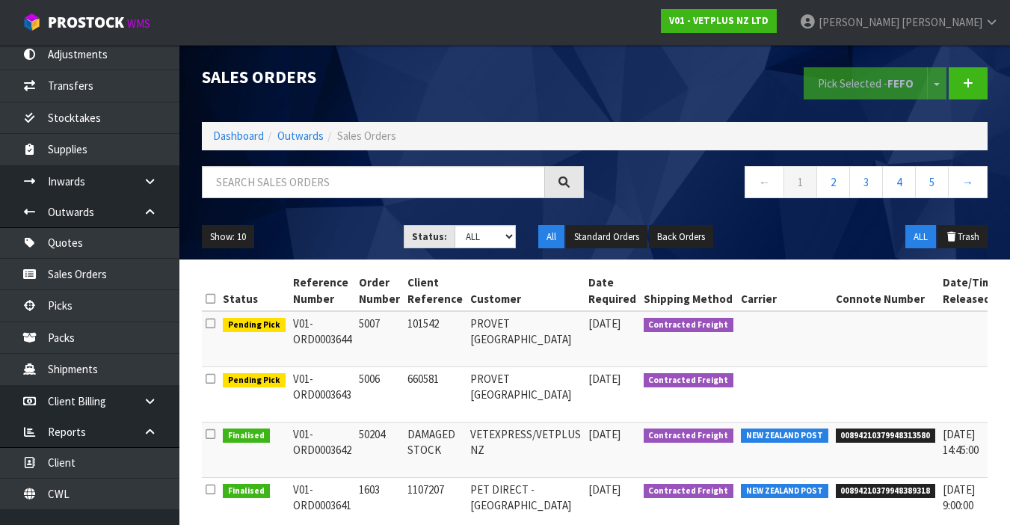
click at [796, 310] on th "Carrier" at bounding box center [784, 291] width 95 height 40
click at [226, 140] on link "Dashboard" at bounding box center [238, 136] width 51 height 14
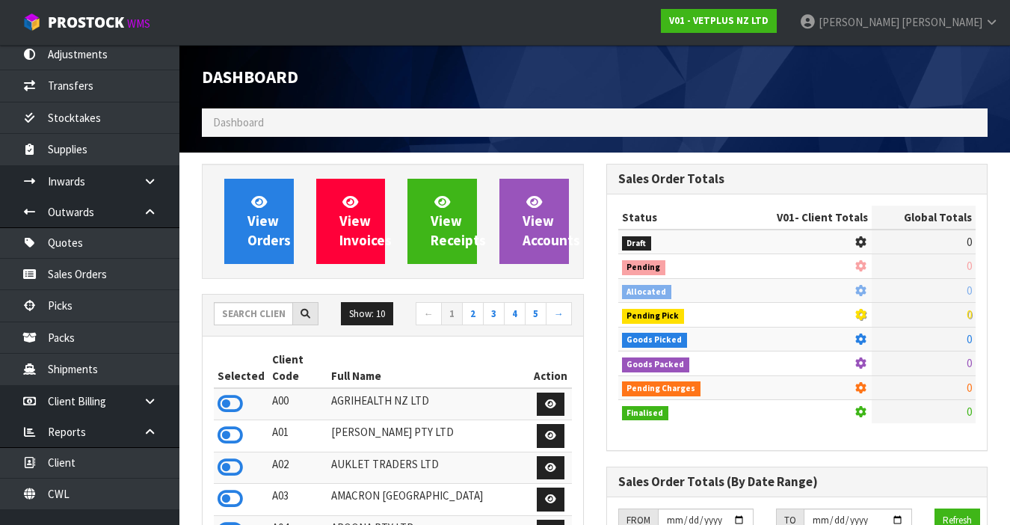
scroll to position [1181, 404]
click at [253, 313] on input "text" at bounding box center [253, 313] width 79 height 23
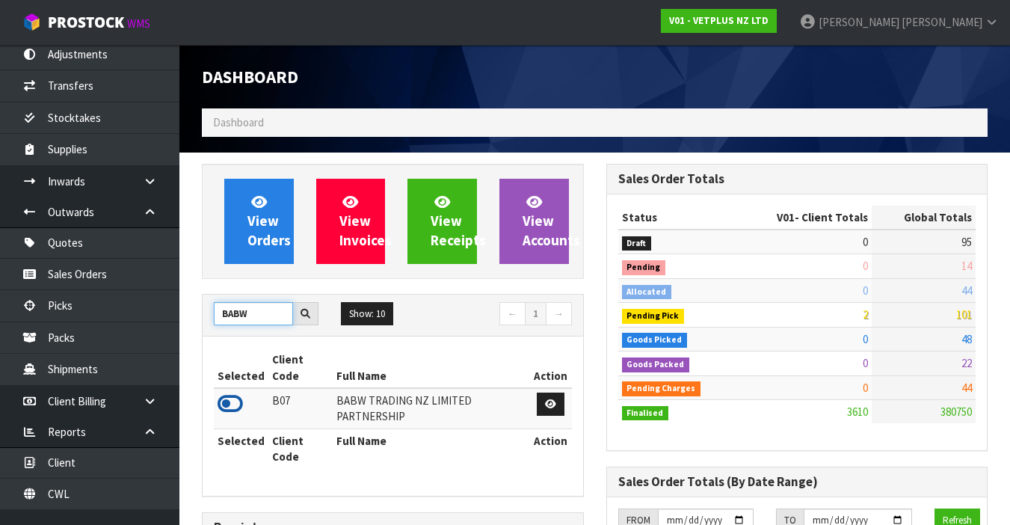
type input "BABW"
click at [227, 400] on icon at bounding box center [229, 403] width 25 height 22
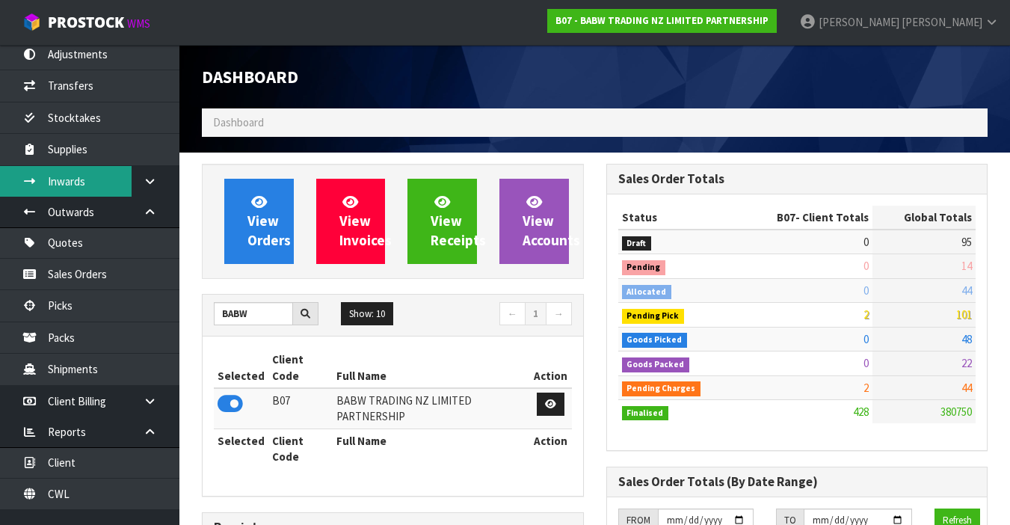
scroll to position [1132, 404]
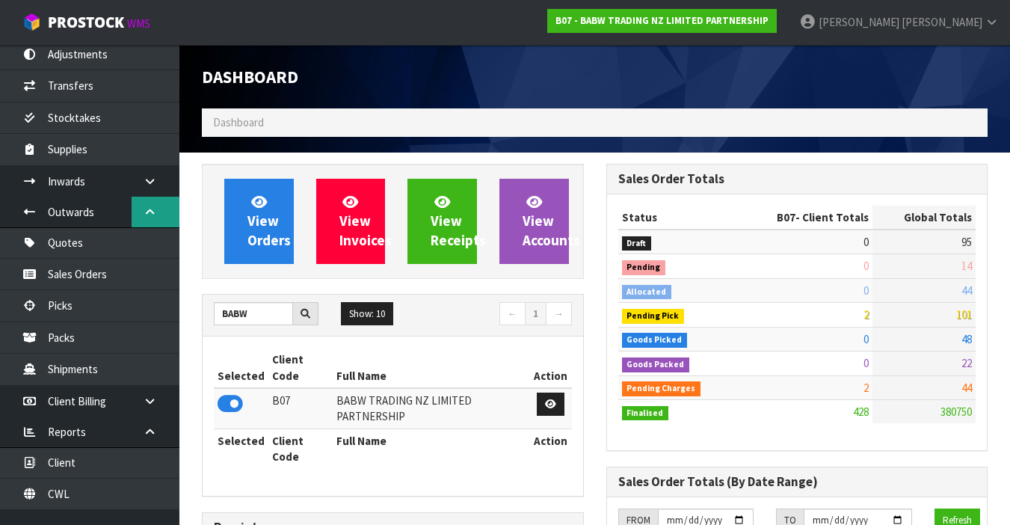
click at [149, 211] on icon at bounding box center [150, 211] width 14 height 11
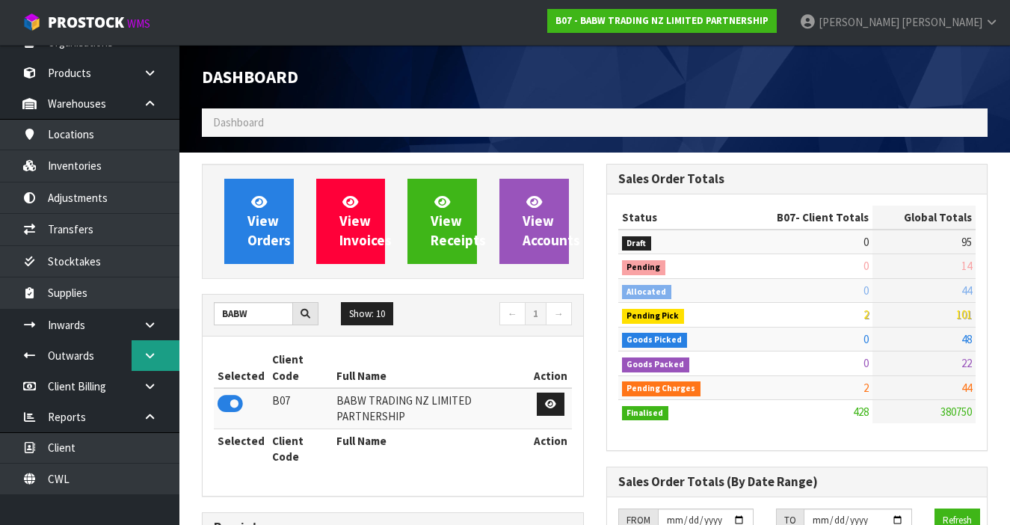
scroll to position [49, 0]
click at [155, 419] on icon at bounding box center [150, 416] width 14 height 11
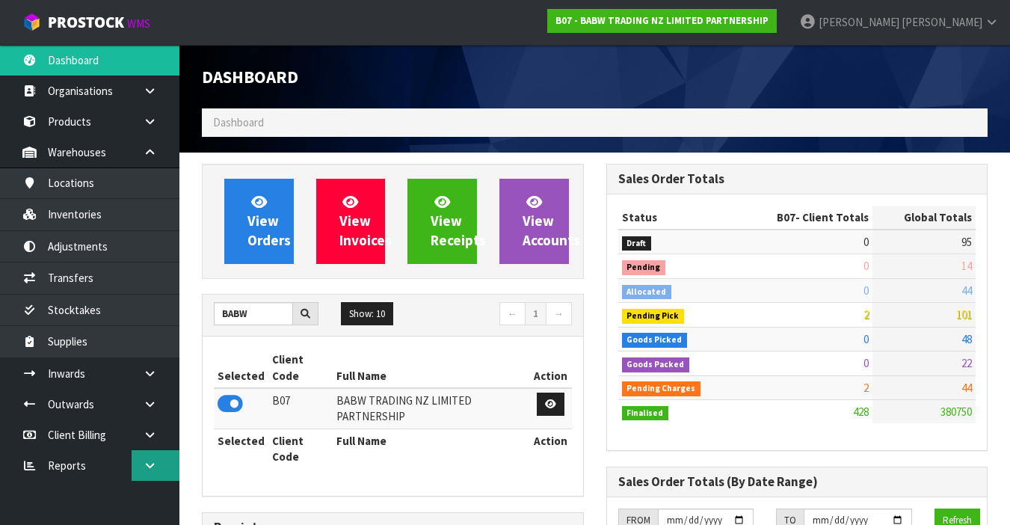
scroll to position [0, 0]
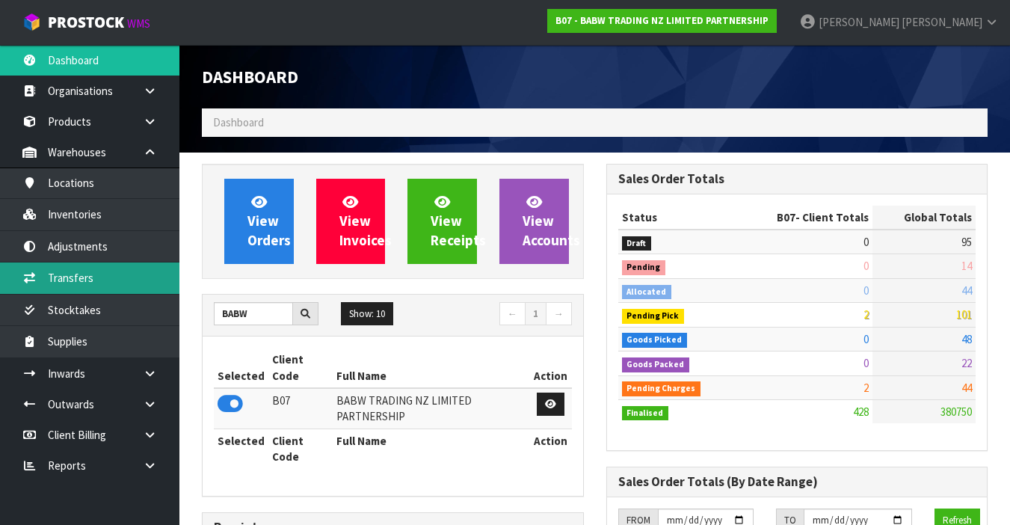
click at [154, 285] on link "Transfers" at bounding box center [89, 277] width 179 height 31
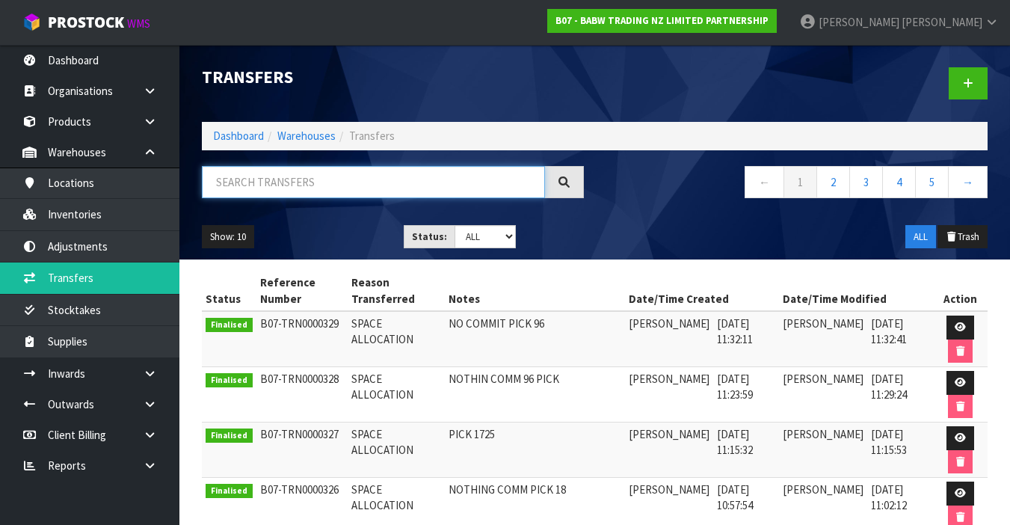
click at [286, 179] on input "text" at bounding box center [373, 182] width 343 height 32
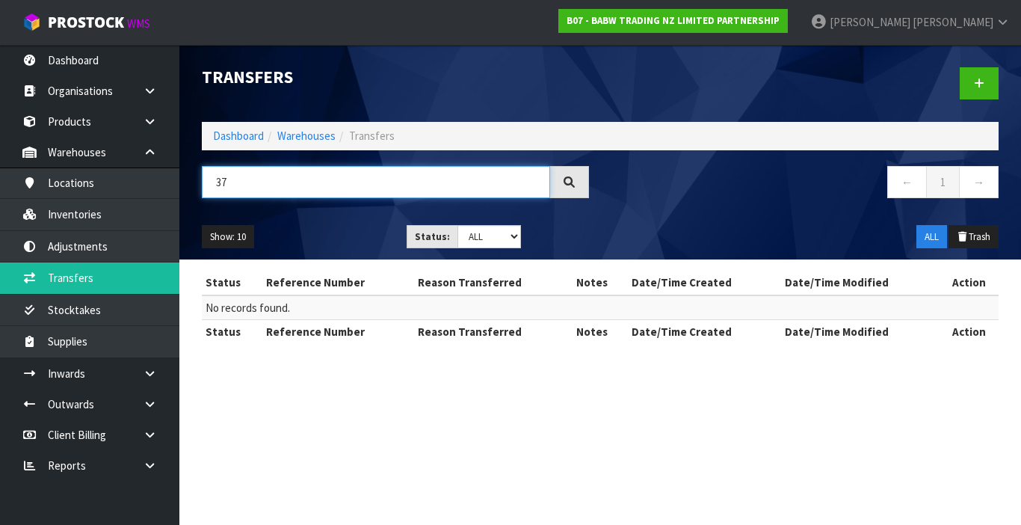
type input "3"
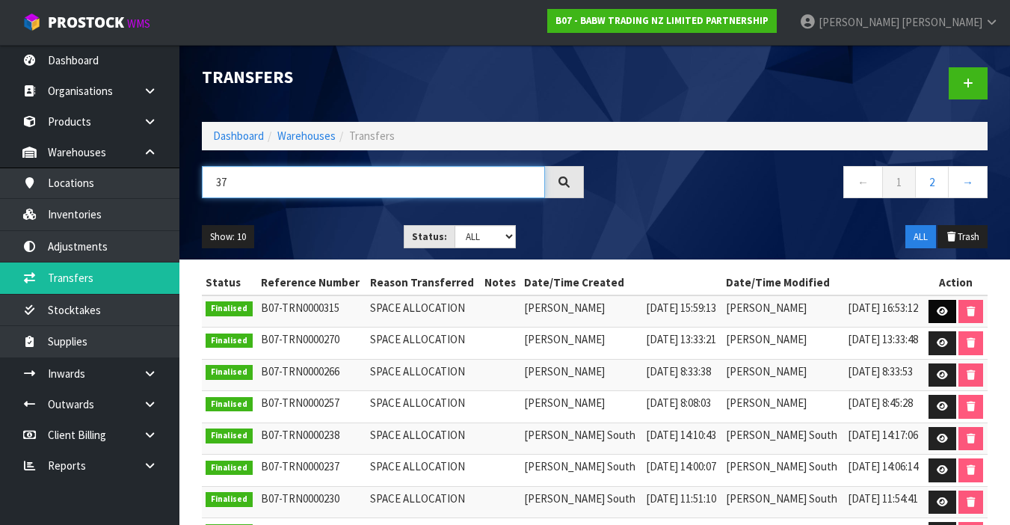
type input "37"
click at [937, 309] on icon at bounding box center [942, 311] width 11 height 10
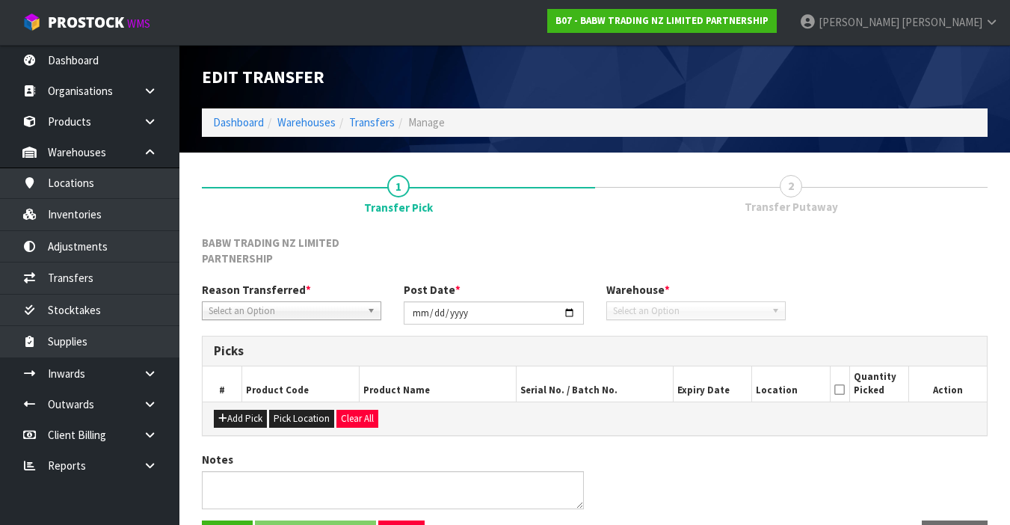
type input "2025-09-04"
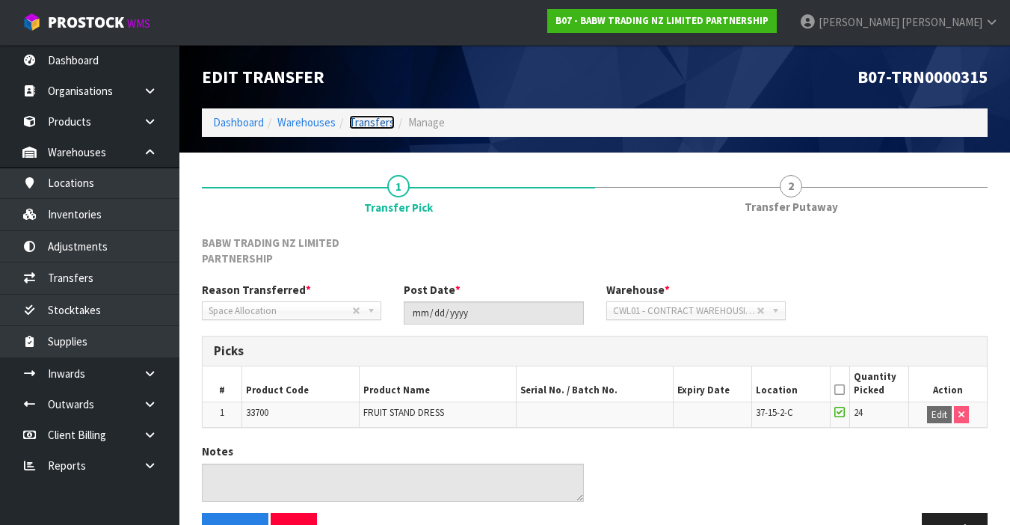
click at [373, 126] on link "Transfers" at bounding box center [372, 122] width 46 height 14
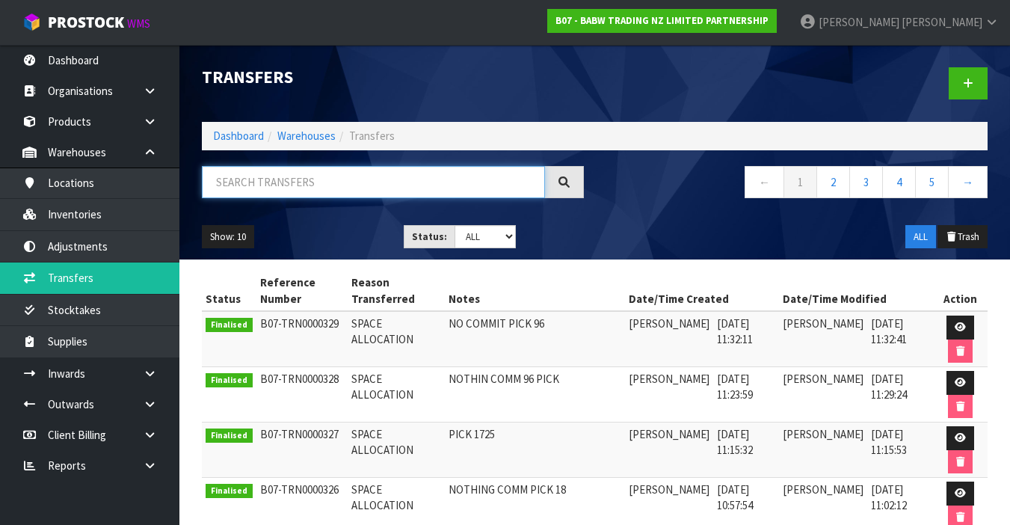
click at [402, 184] on input "text" at bounding box center [373, 182] width 343 height 32
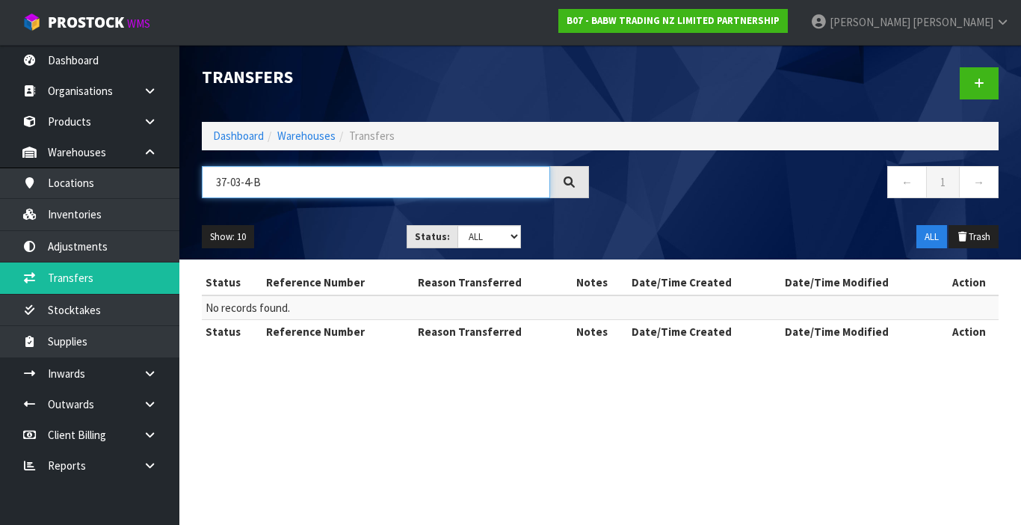
click at [250, 185] on input "37-03-4-B" at bounding box center [376, 182] width 348 height 32
type input "37-03-4-B"
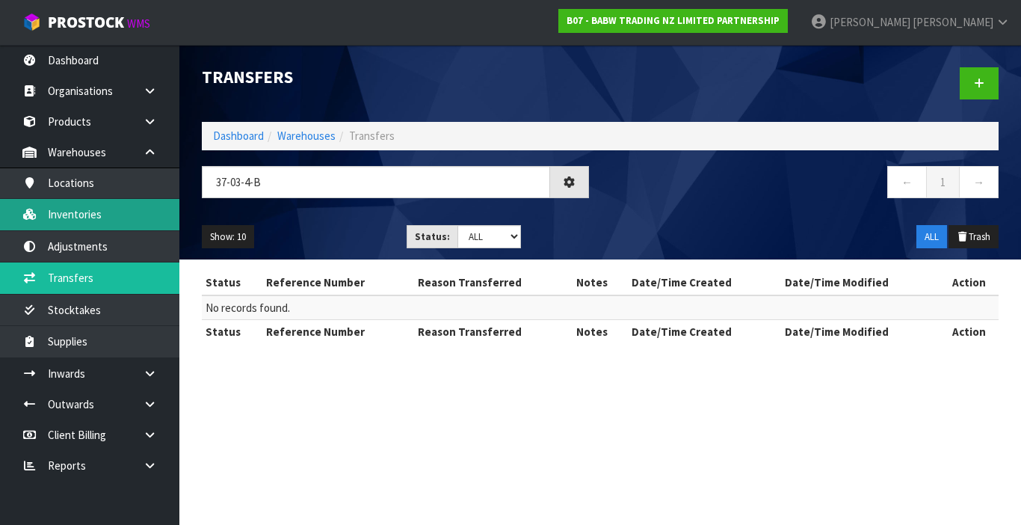
click at [136, 222] on link "Inventories" at bounding box center [89, 214] width 179 height 31
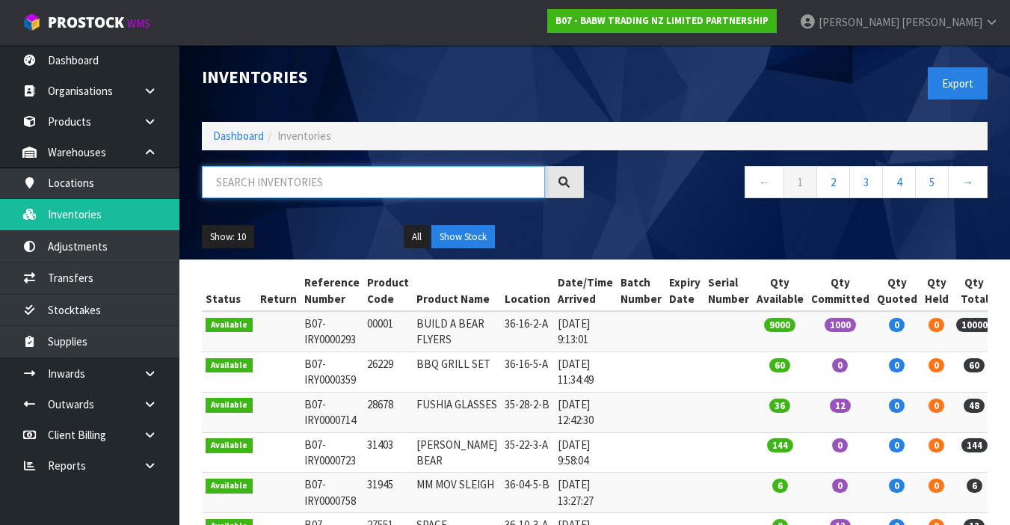
click at [248, 178] on input "text" at bounding box center [373, 182] width 343 height 32
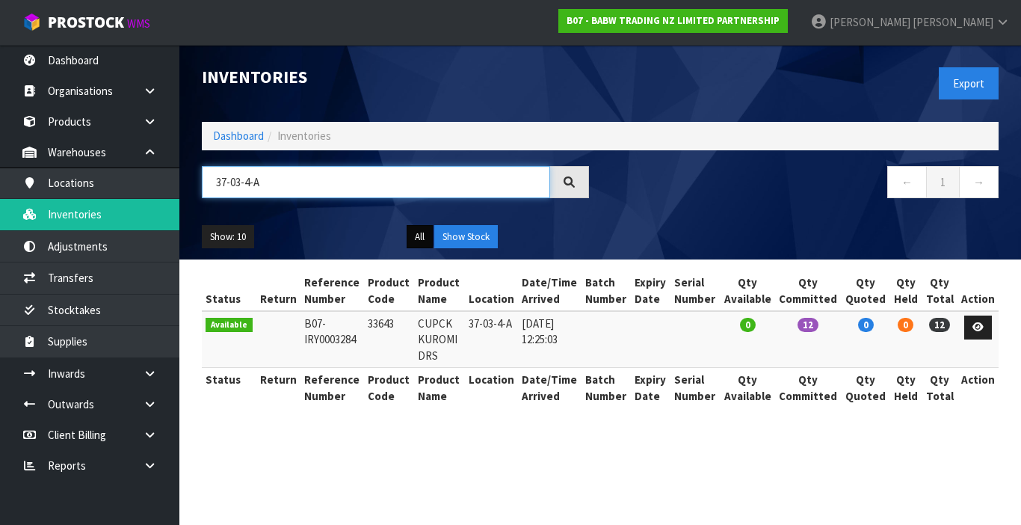
type input "37-03-4-A"
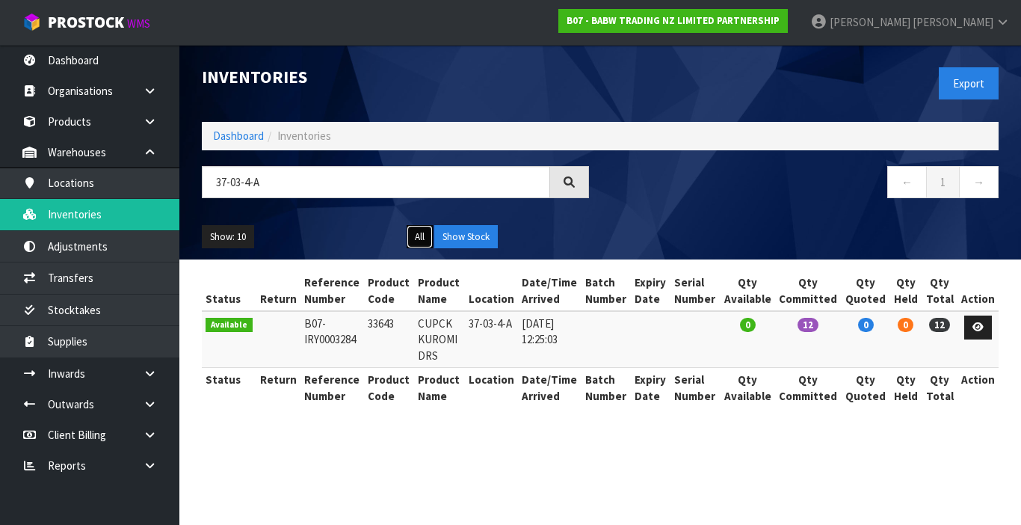
click at [423, 243] on button "All" at bounding box center [420, 237] width 26 height 24
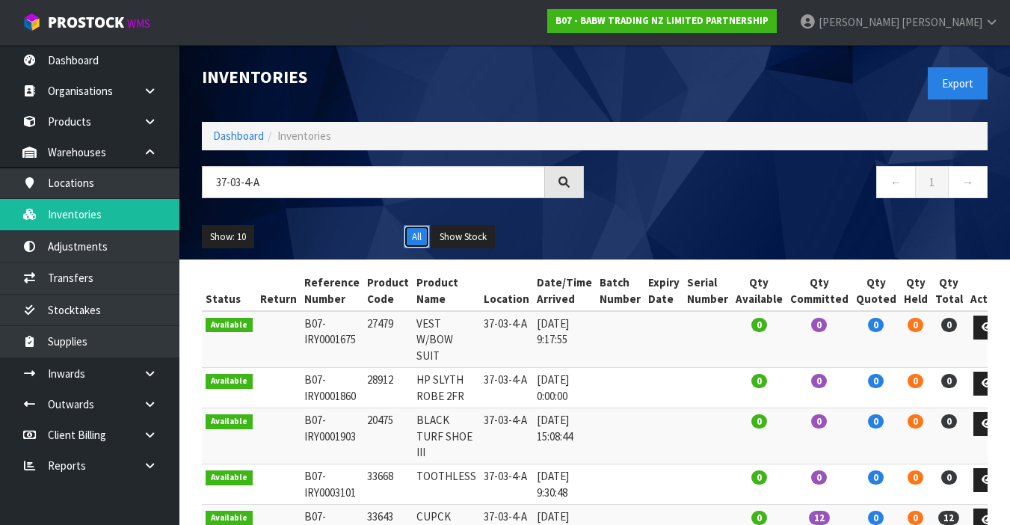
scroll to position [75, 0]
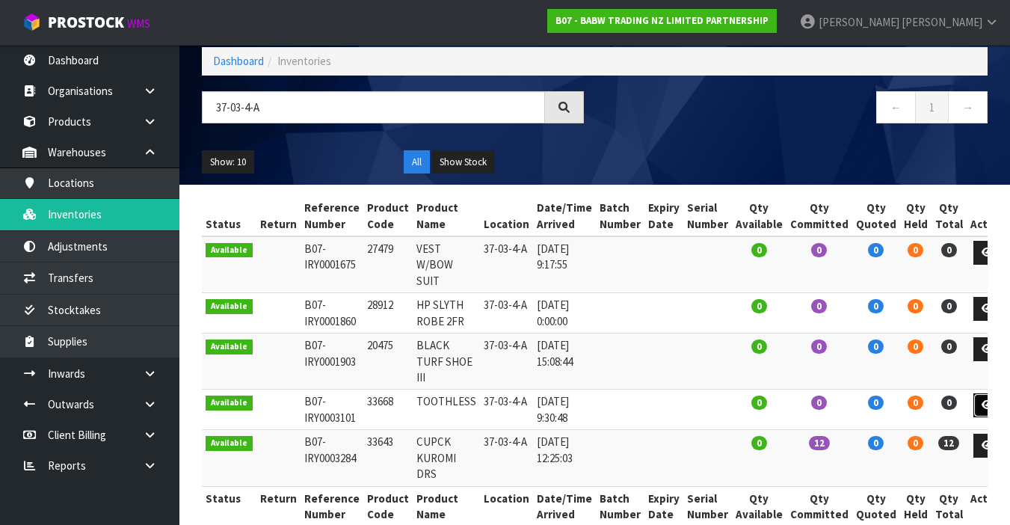
click at [973, 393] on link at bounding box center [987, 405] width 28 height 24
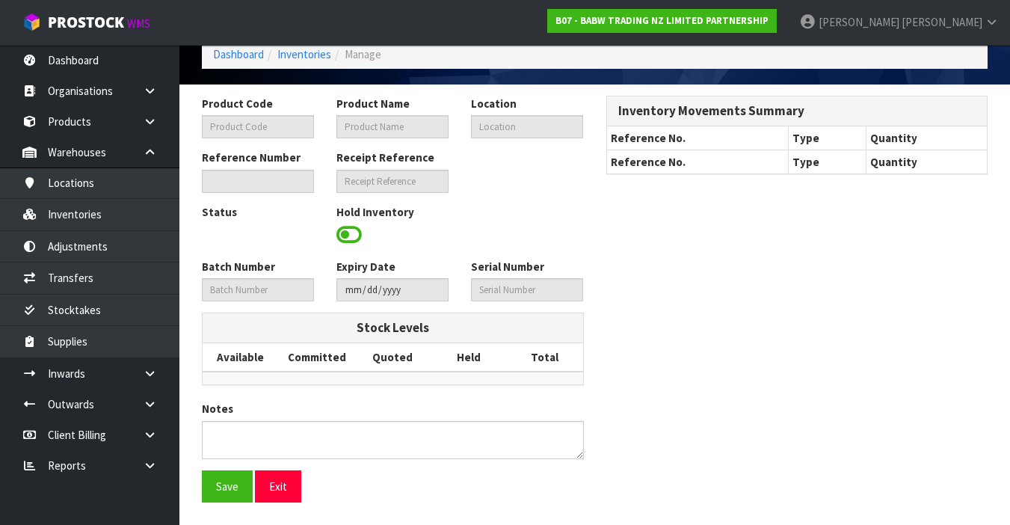
type input "33668"
type input "TOOTHLESS"
type input "37-03-4-A"
type input "B07-IRY0003101"
type input "B07-REC0000206"
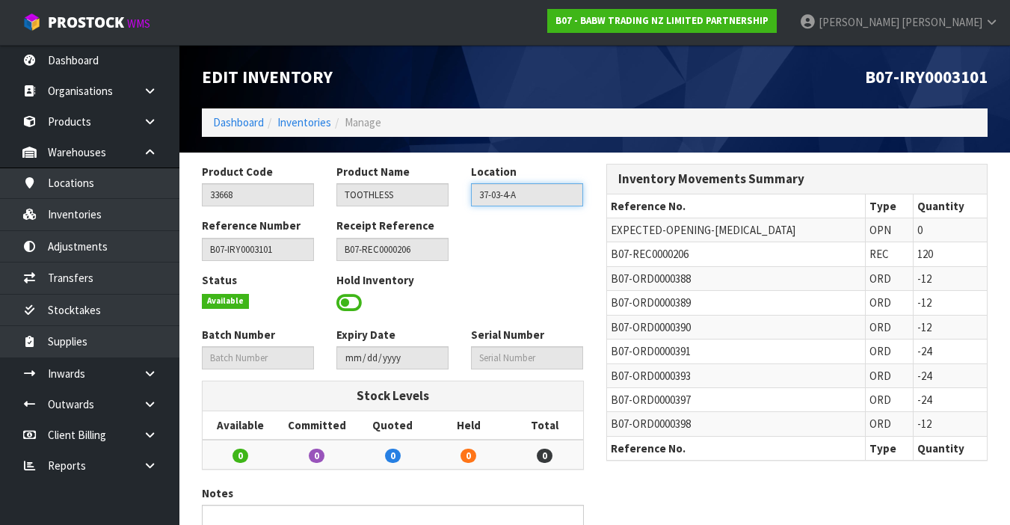
click at [493, 200] on input "37-03-4-A" at bounding box center [527, 194] width 112 height 23
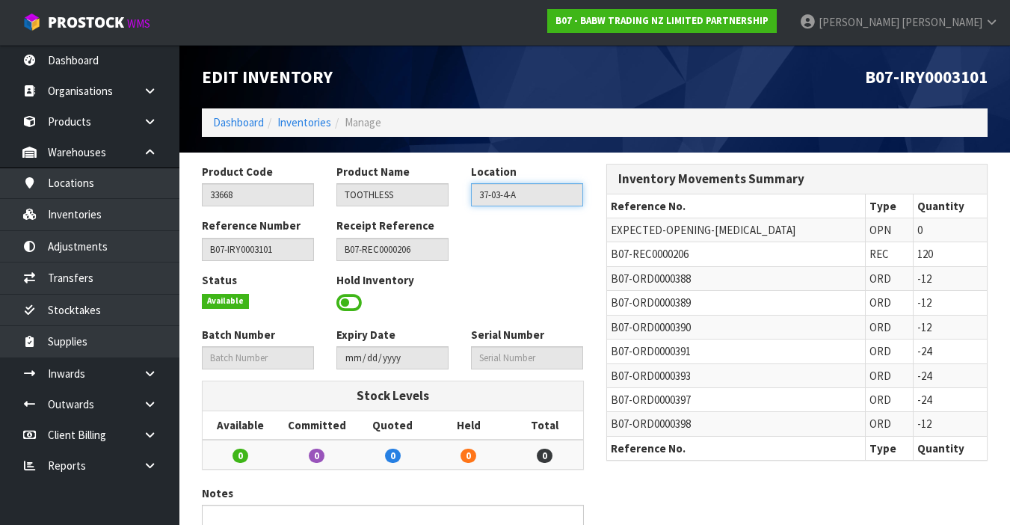
click at [493, 200] on input "37-03-4-A" at bounding box center [527, 194] width 112 height 23
click at [314, 125] on link "Inventories" at bounding box center [304, 122] width 54 height 14
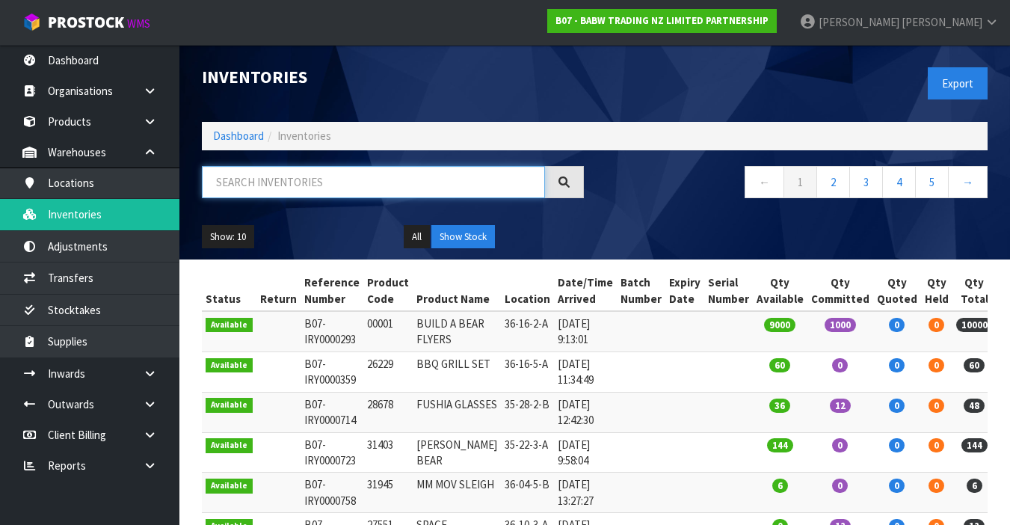
click at [302, 190] on input "text" at bounding box center [373, 182] width 343 height 32
paste input "37-03-4-A"
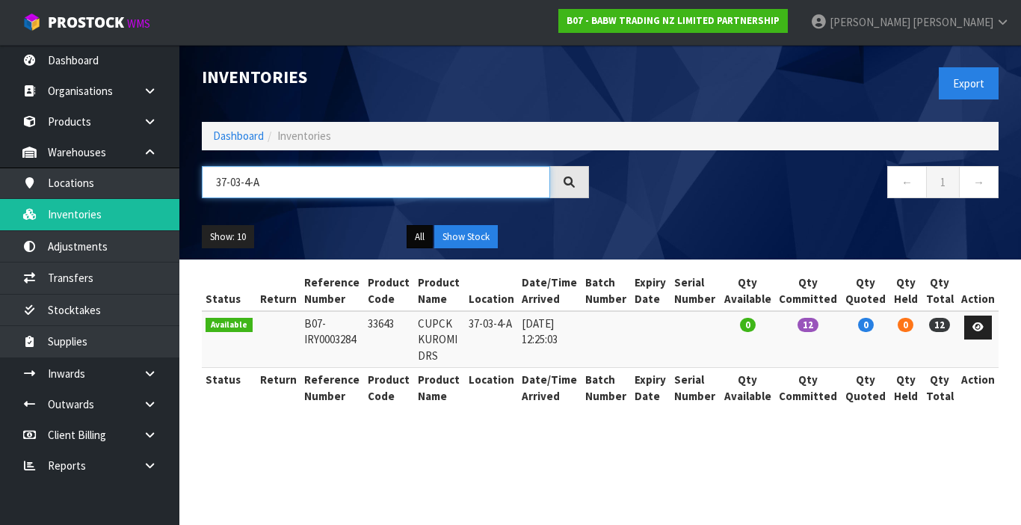
type input "37-03-4-A"
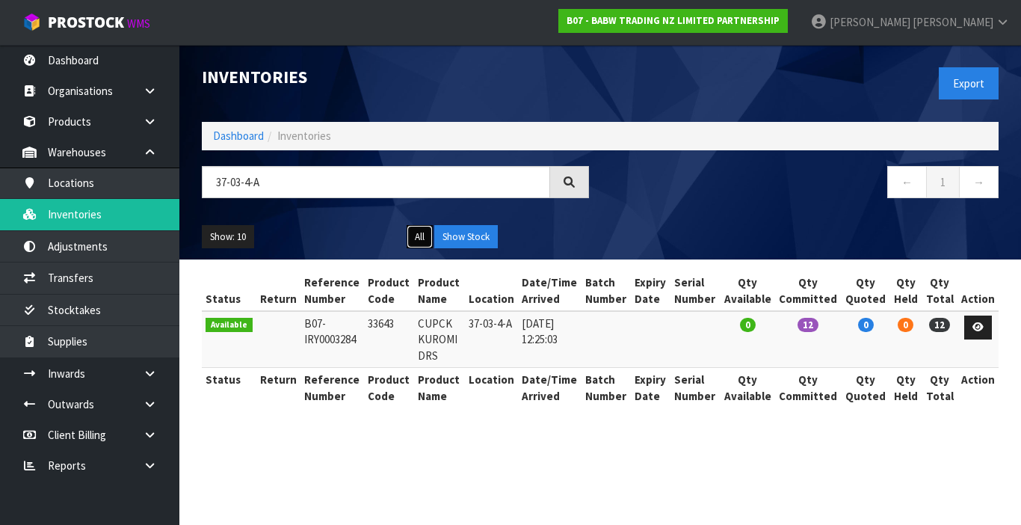
click at [416, 236] on button "All" at bounding box center [420, 237] width 26 height 24
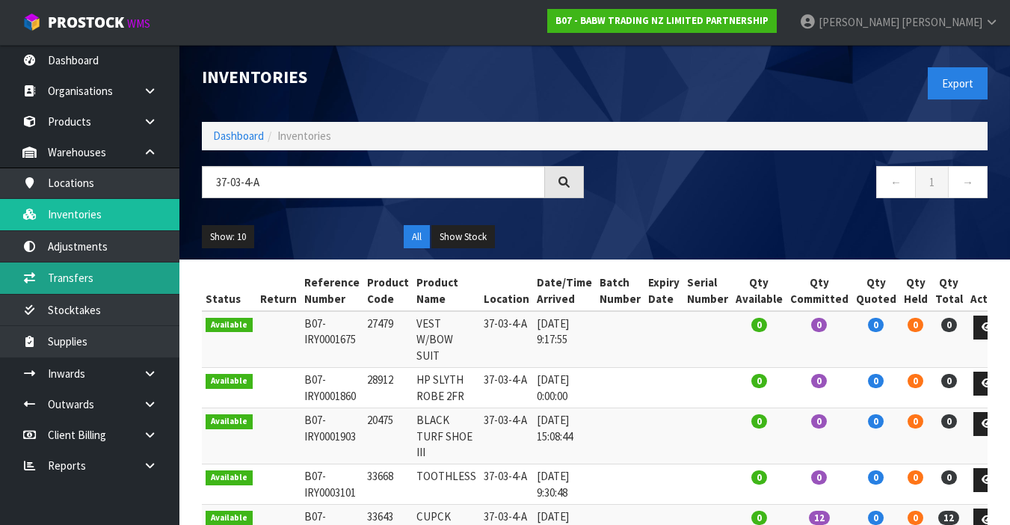
click at [134, 270] on link "Transfers" at bounding box center [89, 277] width 179 height 31
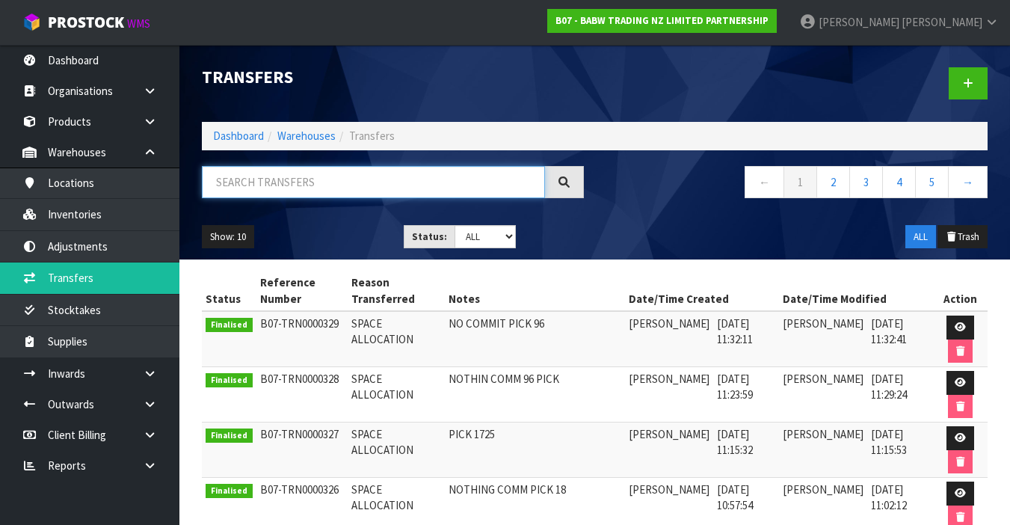
click at [260, 183] on input "text" at bounding box center [373, 182] width 343 height 32
paste input "37-03-4-A"
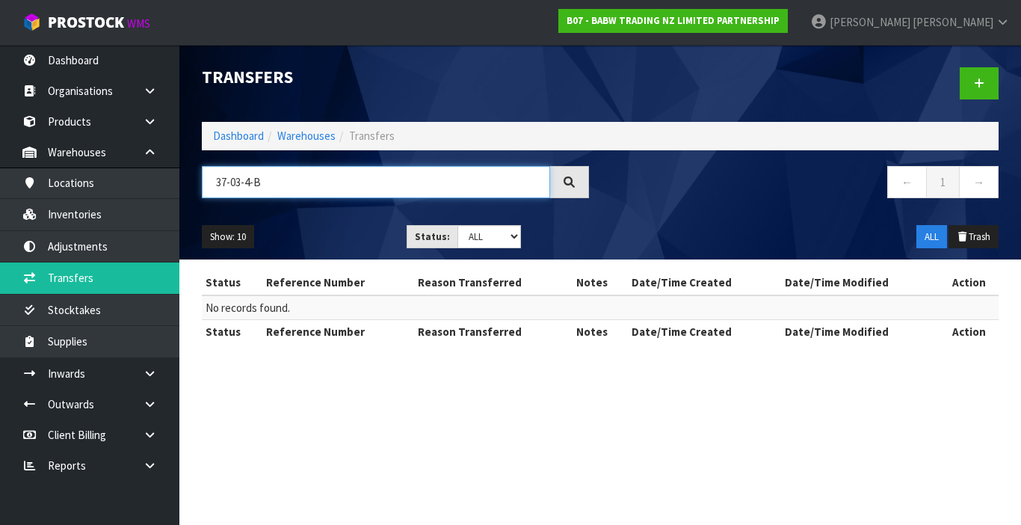
type input "37-03-4-B"
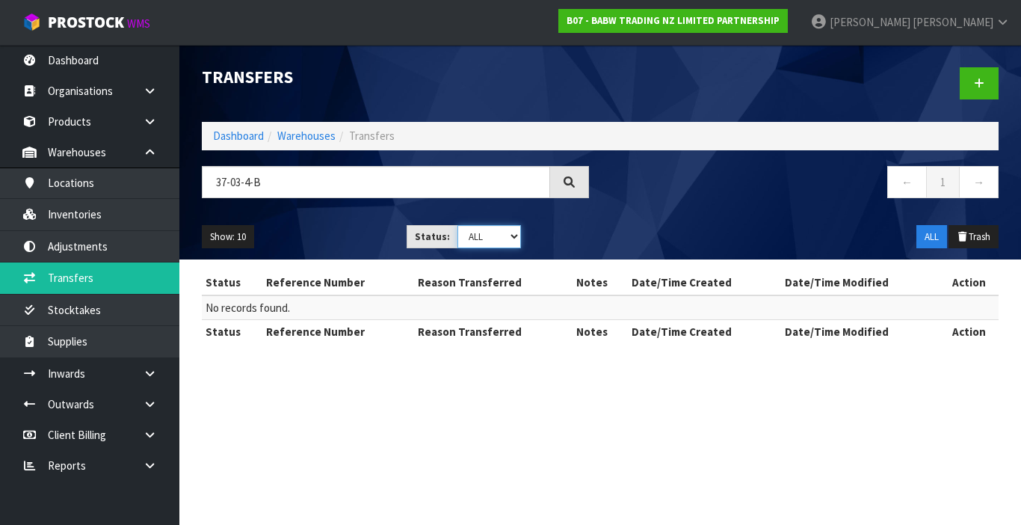
click at [518, 236] on select "Draft Pending Pick Goods Picked Finalised ALL" at bounding box center [489, 236] width 64 height 23
click at [457, 225] on select "Draft Pending Pick Goods Picked Finalised ALL" at bounding box center [489, 236] width 64 height 23
click at [514, 233] on select "Draft Pending Pick Goods Picked Finalised ALL" at bounding box center [489, 236] width 64 height 23
select select "string:ALL"
click at [457, 225] on select "Draft Pending Pick Goods Picked Finalised ALL" at bounding box center [489, 236] width 64 height 23
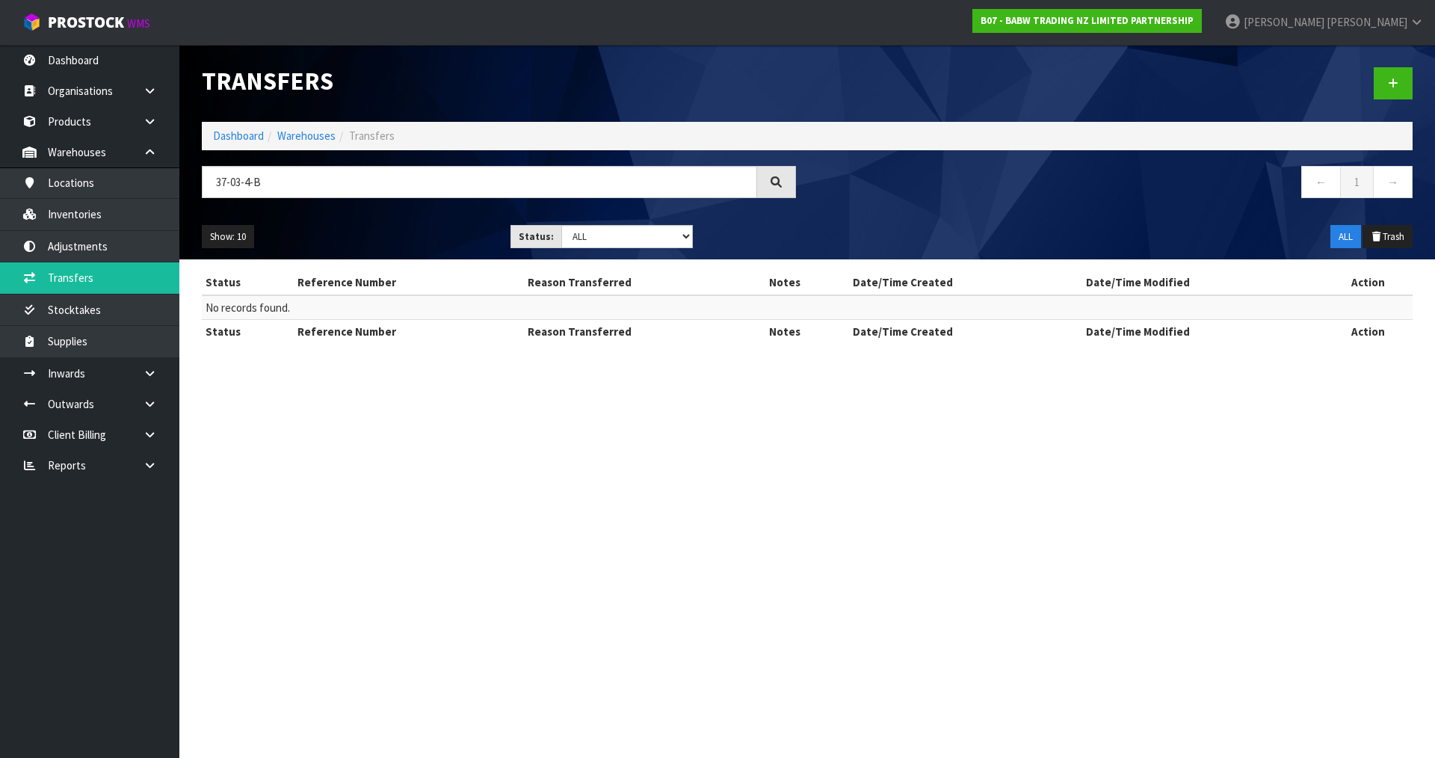
drag, startPoint x: 648, startPoint y: 454, endPoint x: 638, endPoint y: 449, distance: 10.7
click at [643, 452] on section "Transfers Dashboard Warehouses Transfers 37-03-4-B ← 1 → Show: 10 5 10 25 50 St…" at bounding box center [717, 379] width 1435 height 758
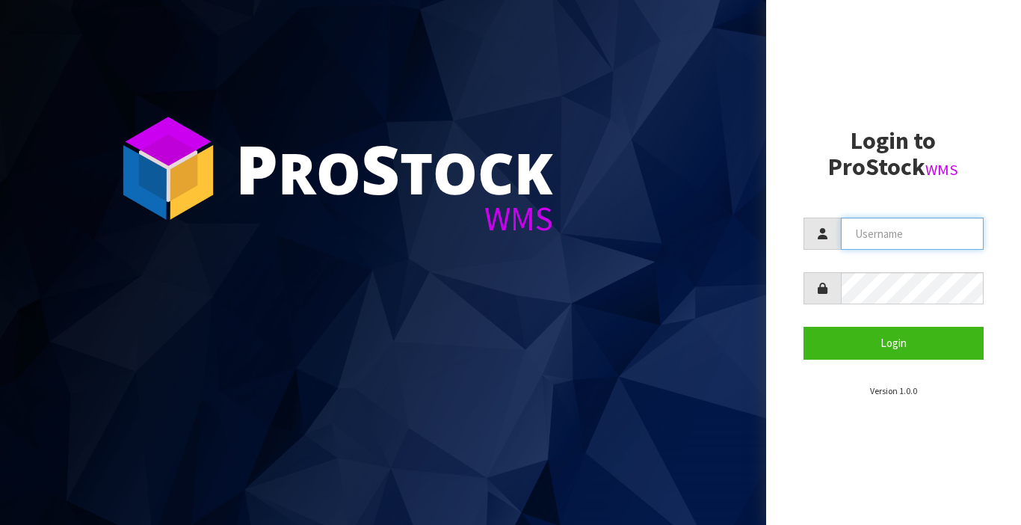
click at [854, 232] on input "text" at bounding box center [913, 233] width 144 height 32
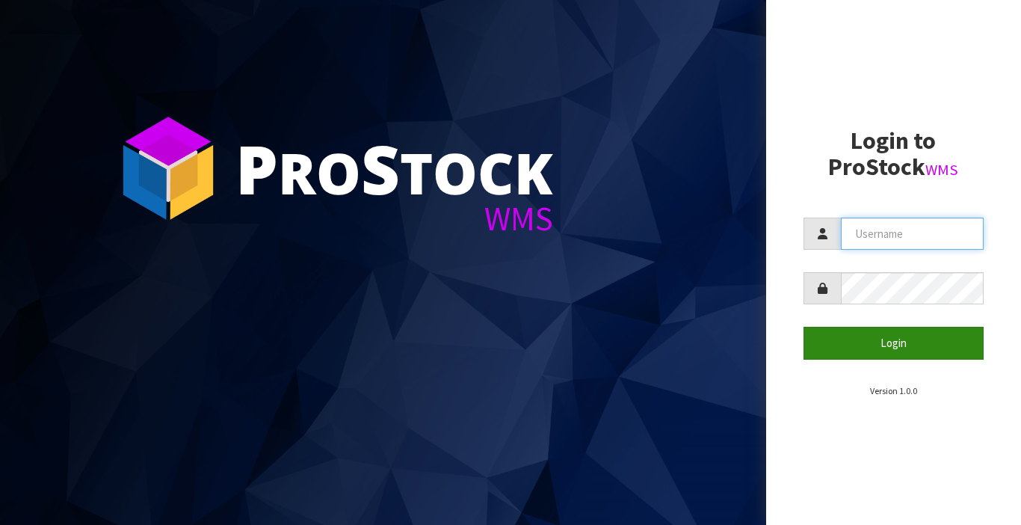
type input "zackary"
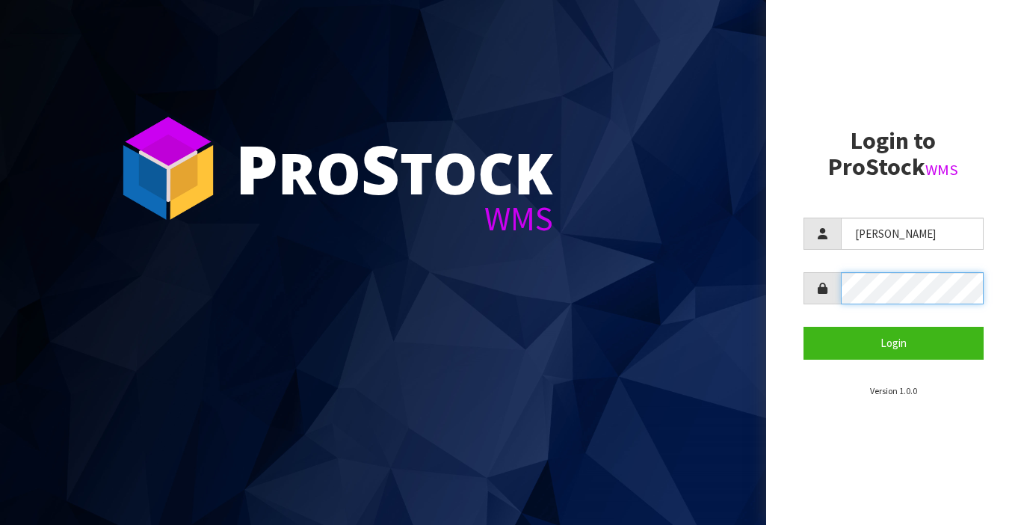
click at [803, 327] on button "Login" at bounding box center [893, 343] width 181 height 32
